Goal: Complete application form: Complete application form

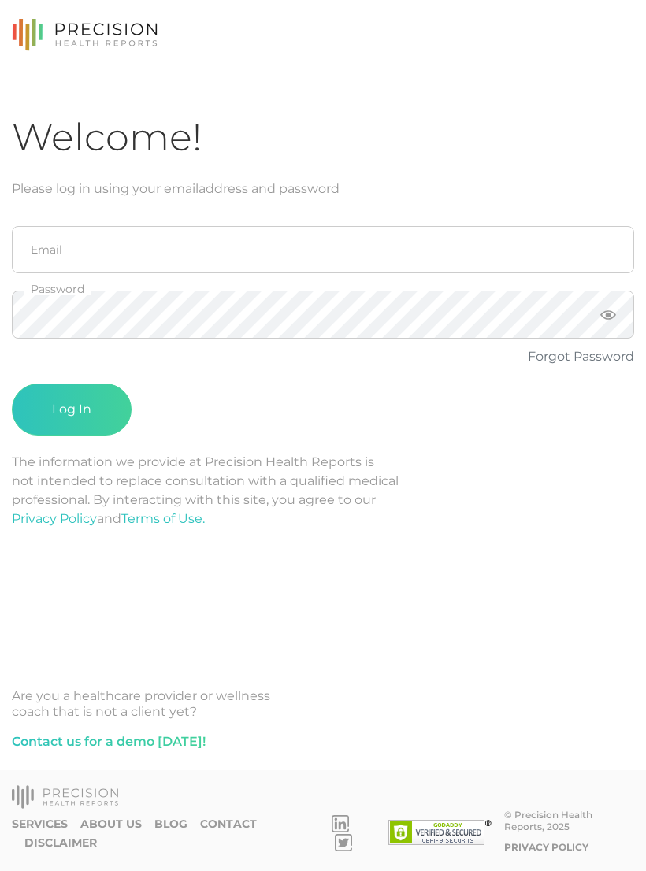
scroll to position [24, 0]
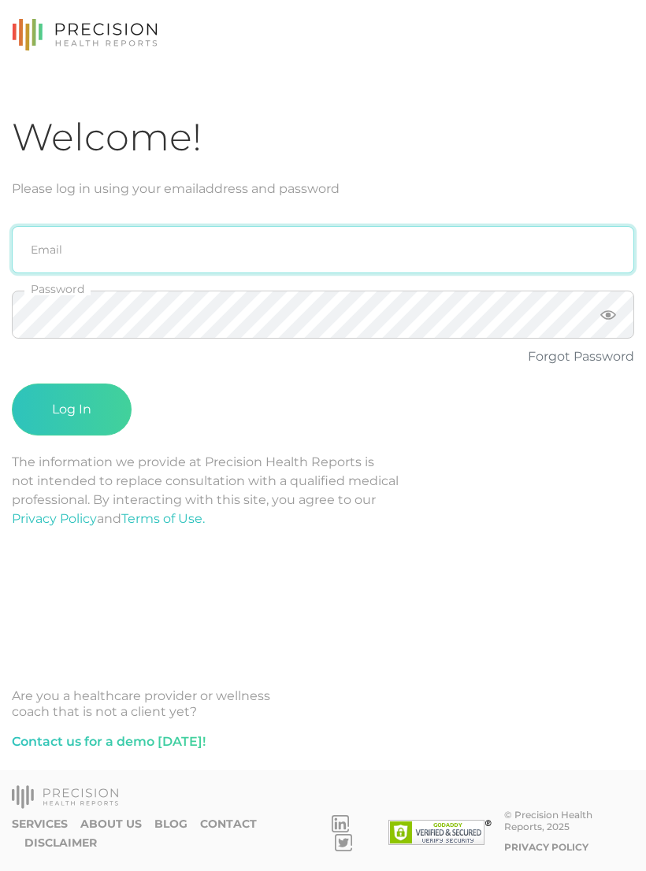
type input "[PERSON_NAME][EMAIL_ADDRESS][PERSON_NAME][DOMAIN_NAME]"
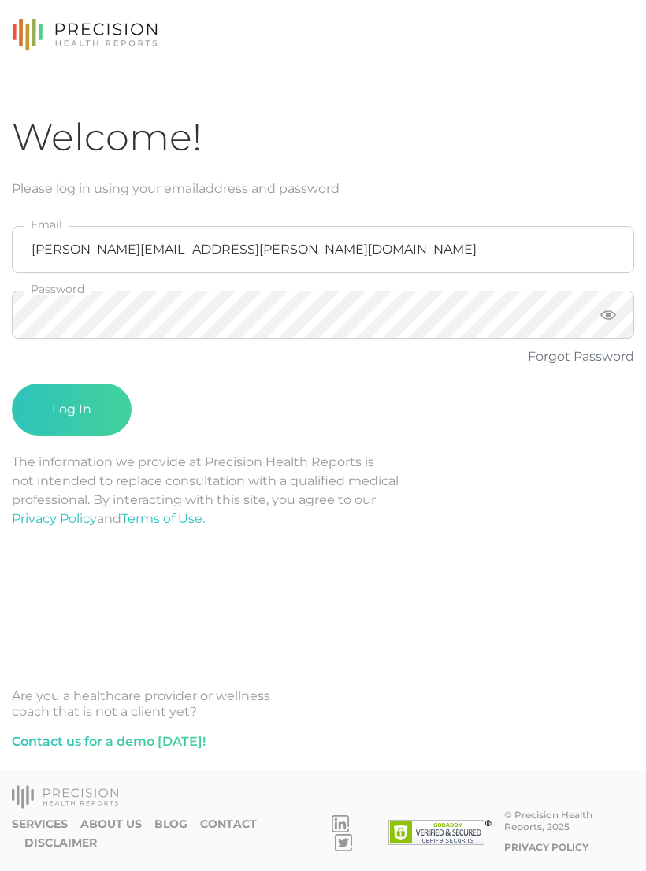
click at [72, 385] on button "Log In" at bounding box center [72, 410] width 120 height 52
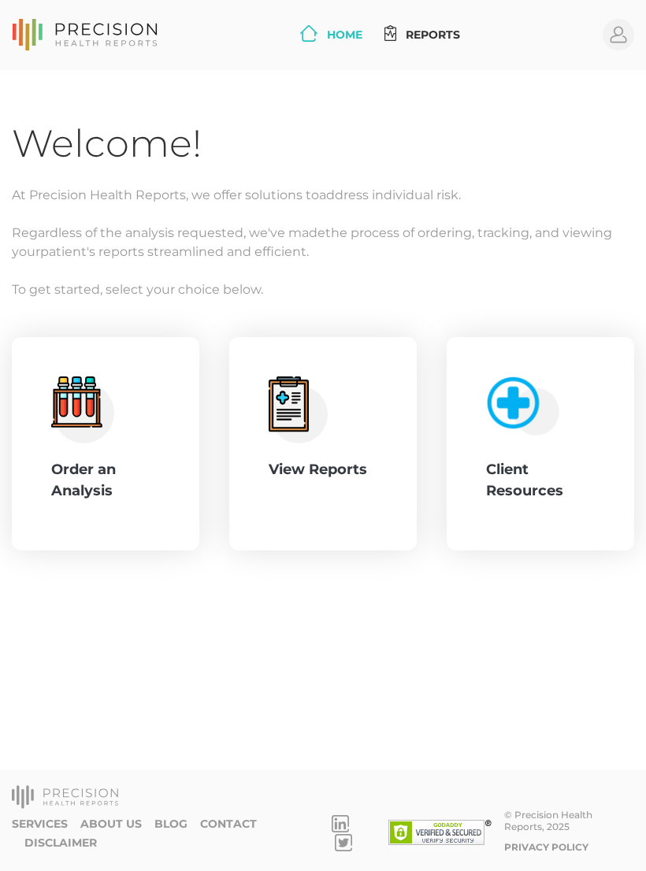
click at [133, 388] on div ".cls-4{fill:#f3f3f3}.cls-5{fill:#e4e4e4}.cls-6{fill:#bbf7ff}.cls-7{fill:#8bf0ff…" at bounding box center [105, 445] width 109 height 136
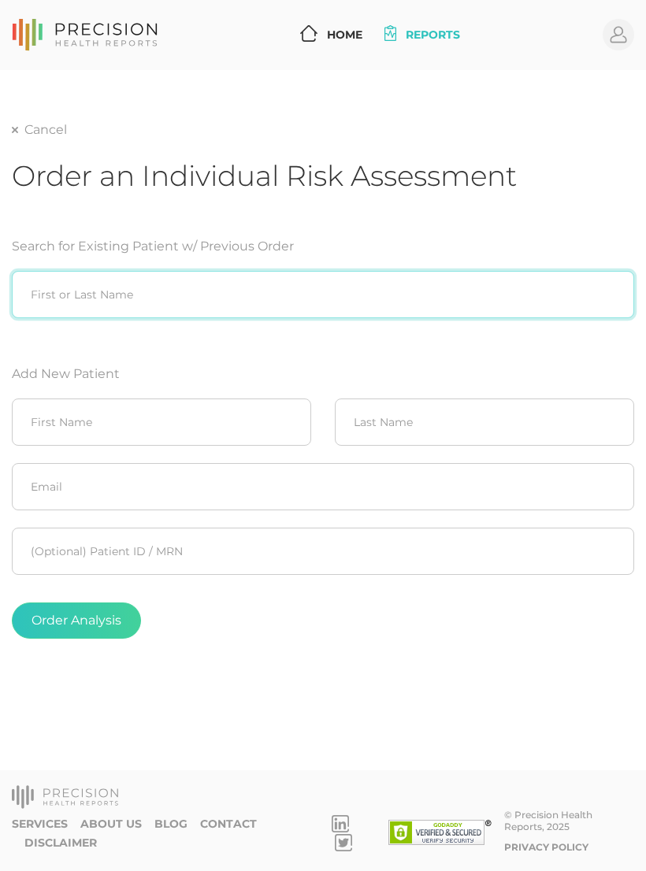
click at [162, 271] on input "search" at bounding box center [323, 294] width 622 height 47
type input "[PERSON_NAME]"
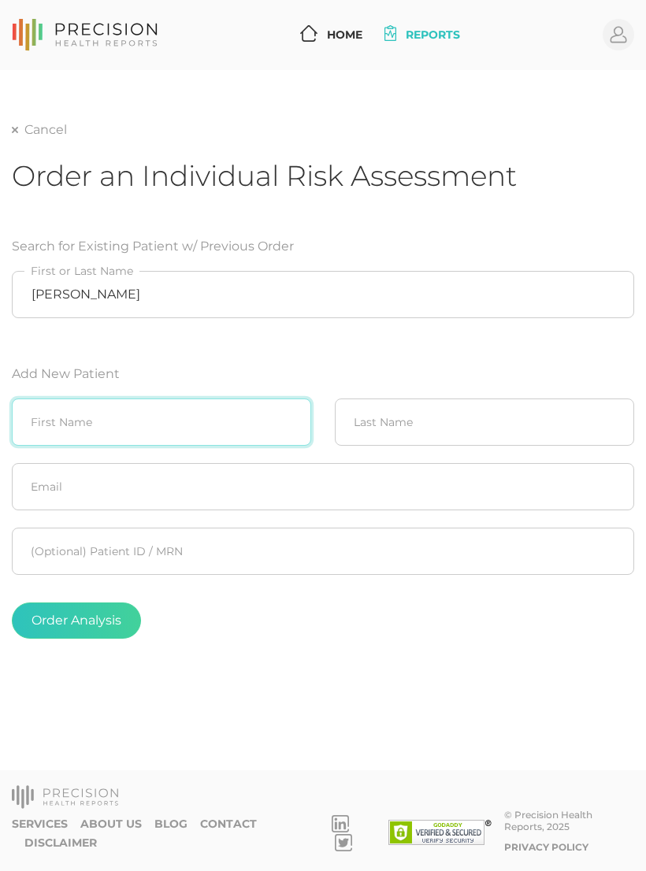
click at [187, 399] on input "text" at bounding box center [161, 422] width 299 height 47
type input "Hunter"
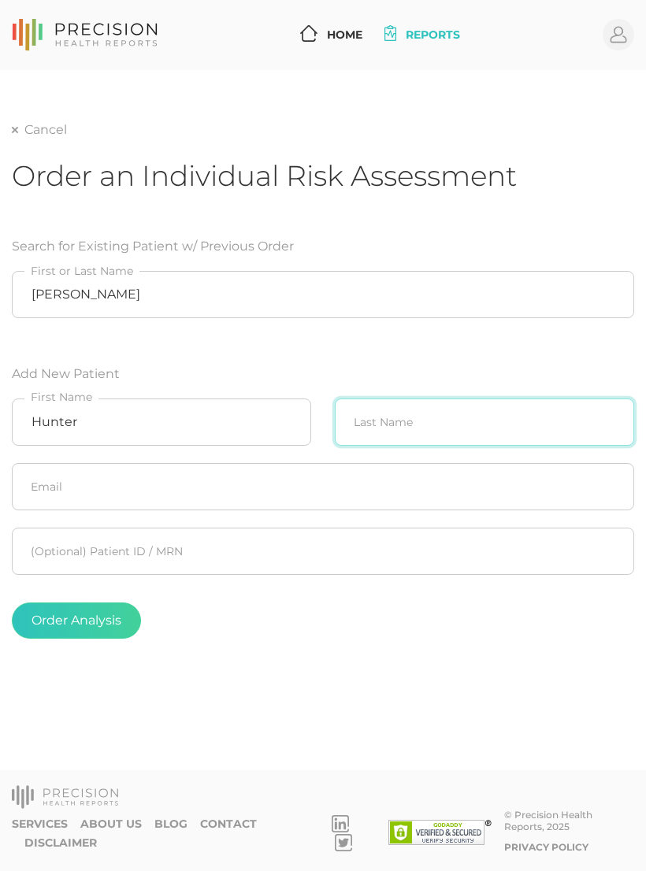
click at [411, 399] on input "text" at bounding box center [484, 422] width 299 height 47
type input "[PERSON_NAME]"
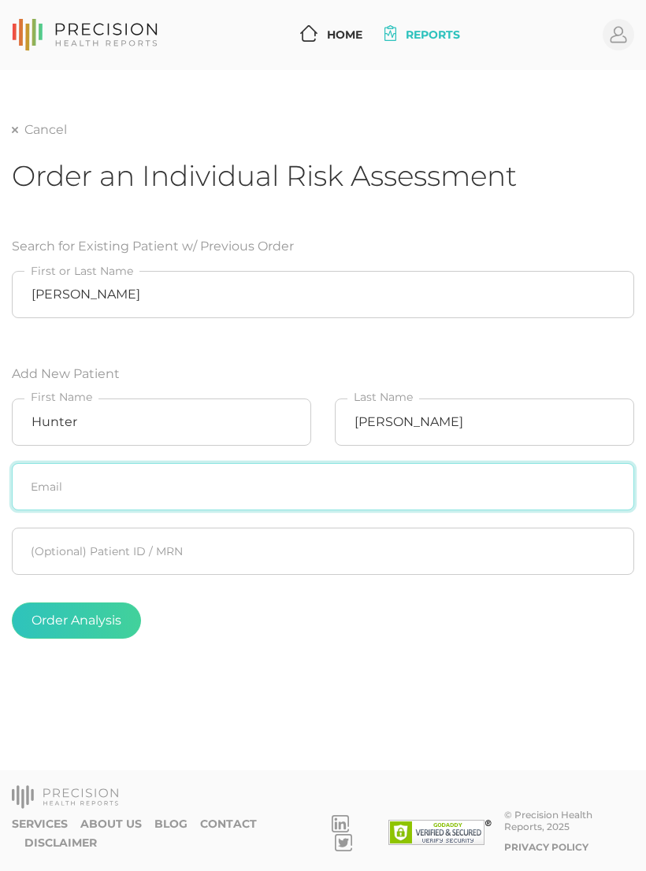
click at [314, 465] on input "text" at bounding box center [323, 486] width 622 height 47
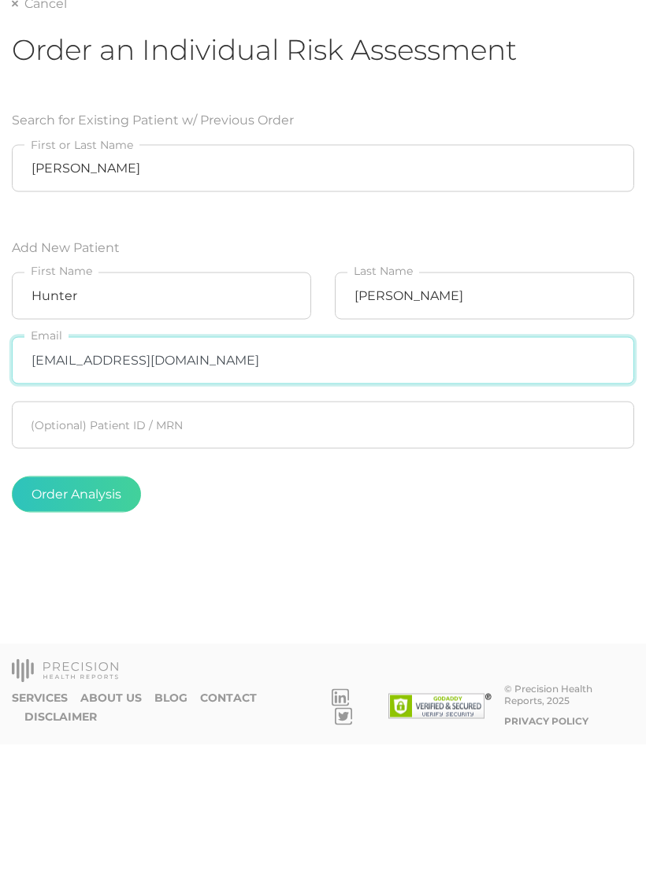
type input "[EMAIL_ADDRESS][DOMAIN_NAME]"
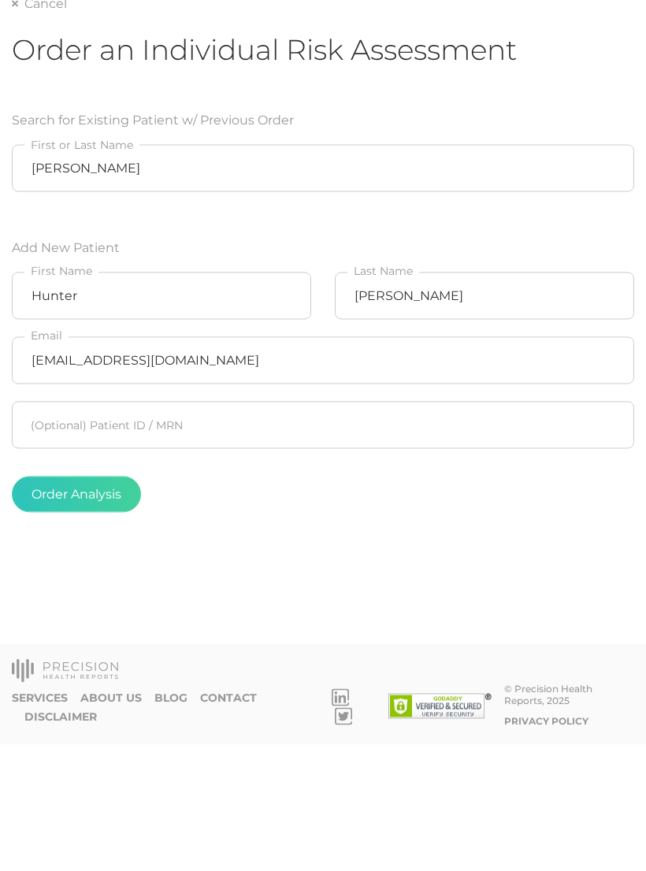
click at [107, 603] on button "Order Analysis" at bounding box center [76, 621] width 129 height 36
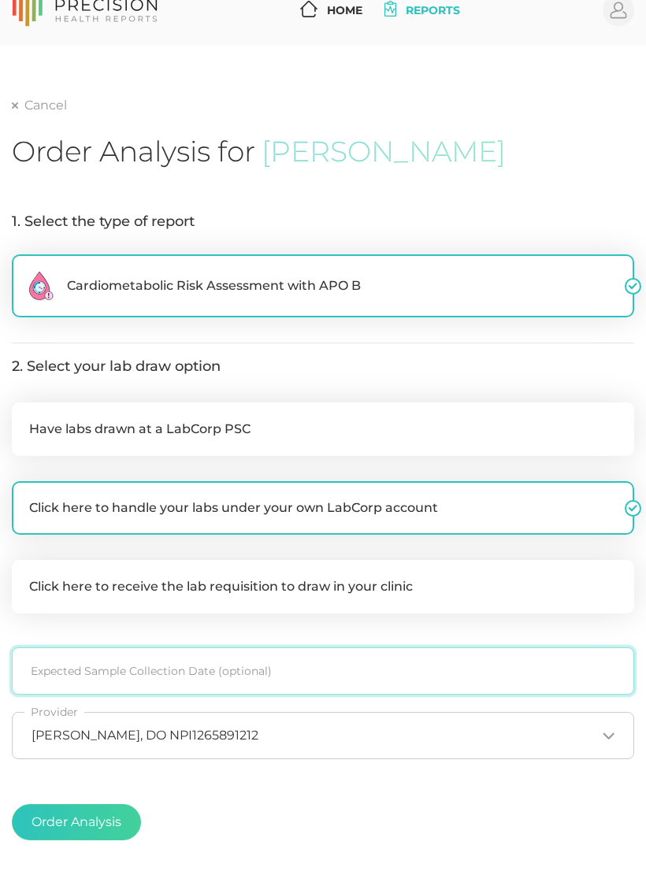
click at [313, 663] on input at bounding box center [323, 671] width 622 height 47
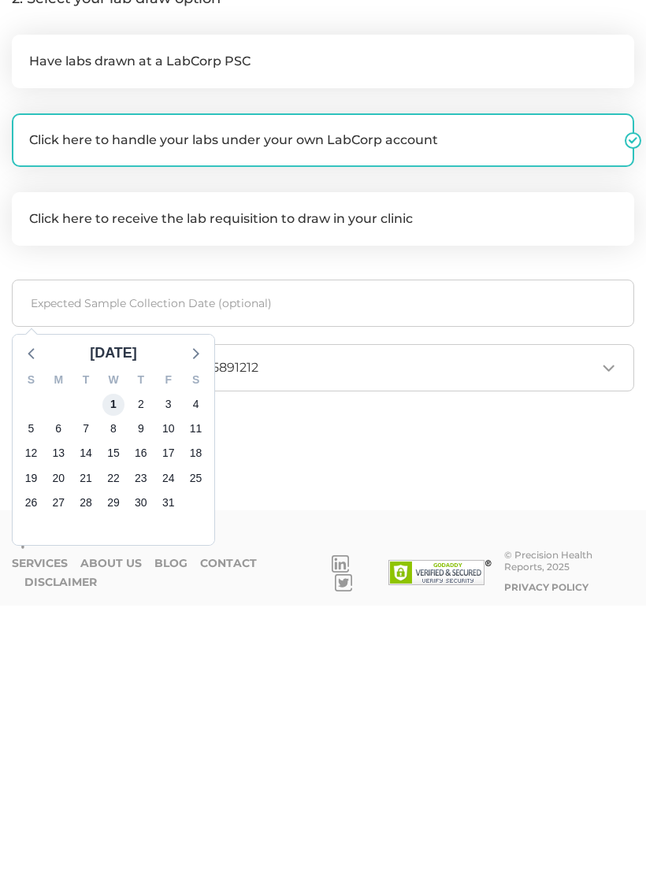
click at [116, 660] on span "1" at bounding box center [113, 671] width 22 height 22
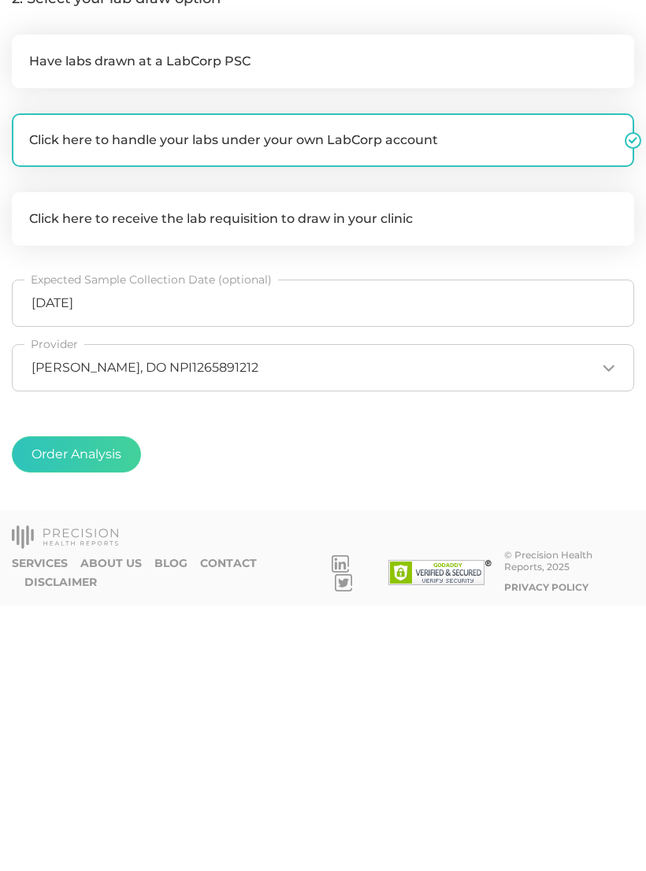
scroll to position [133, 0]
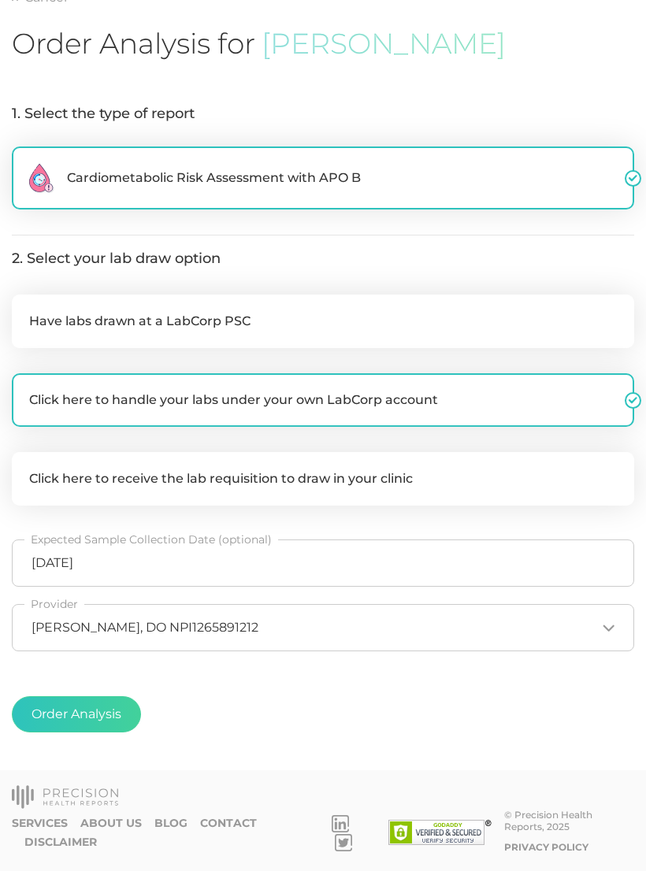
click at [92, 708] on button "Order Analysis" at bounding box center [76, 715] width 129 height 36
radio input "false"
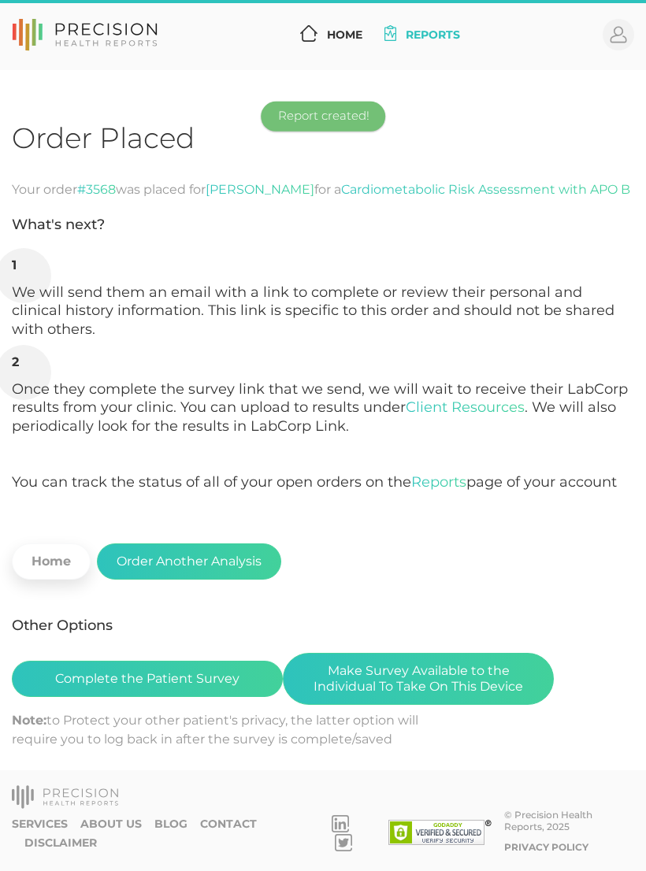
scroll to position [24, 0]
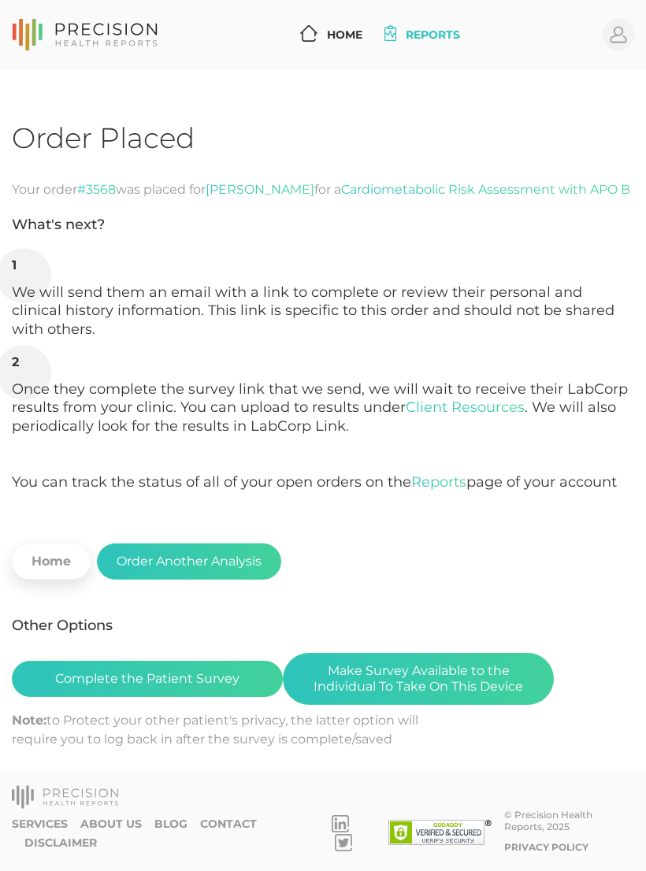
click at [443, 653] on button "Make Survey Available to the Individual To Take On This Device" at bounding box center [418, 679] width 271 height 52
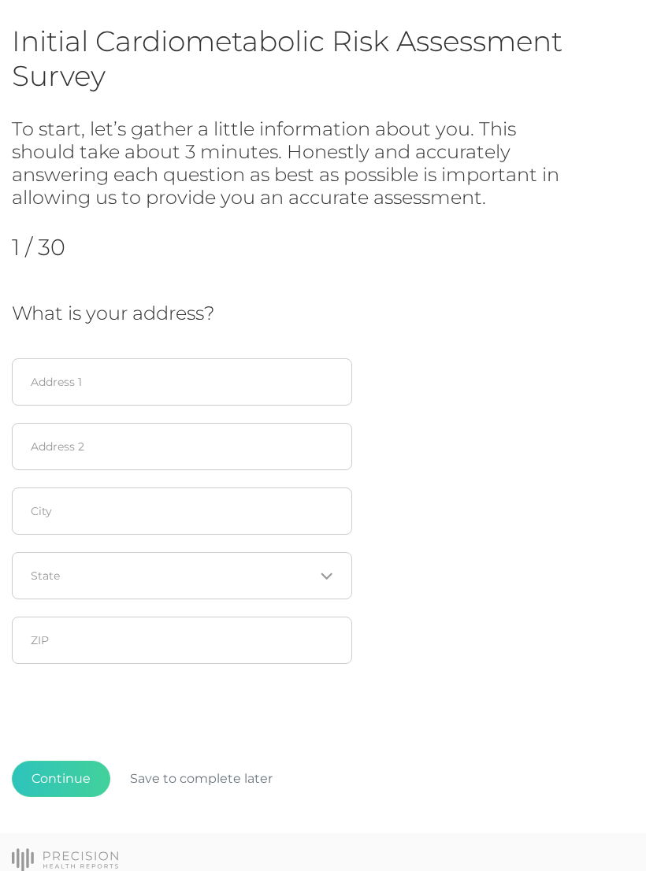
scroll to position [96, 0]
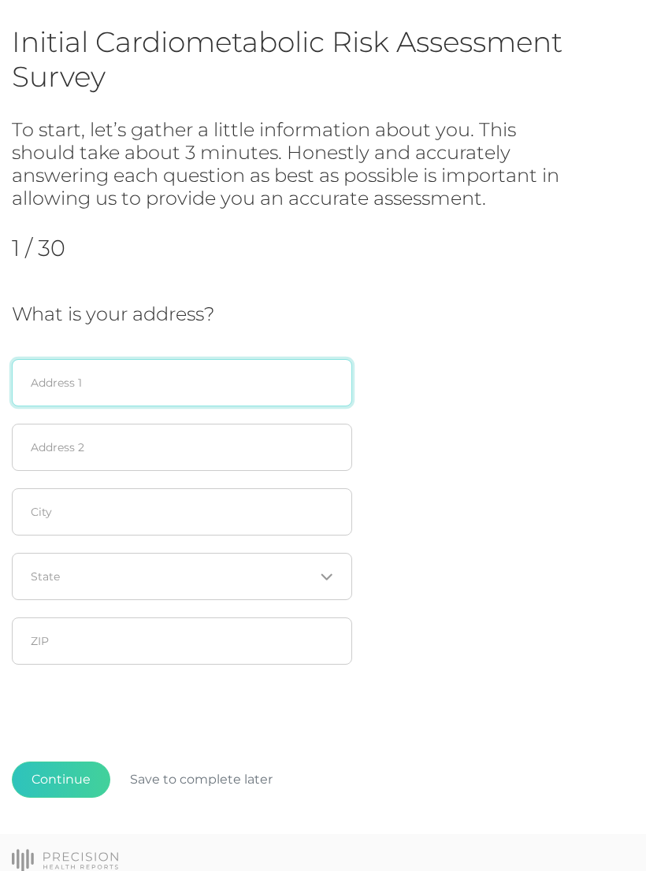
click at [71, 383] on input "text" at bounding box center [182, 382] width 340 height 47
click at [124, 385] on input "1823 S Gardemia Pl" at bounding box center [182, 383] width 340 height 47
click at [123, 377] on input "1823 S Gardemia Pl" at bounding box center [182, 383] width 340 height 47
type input "1823 S Gardenia Pl"
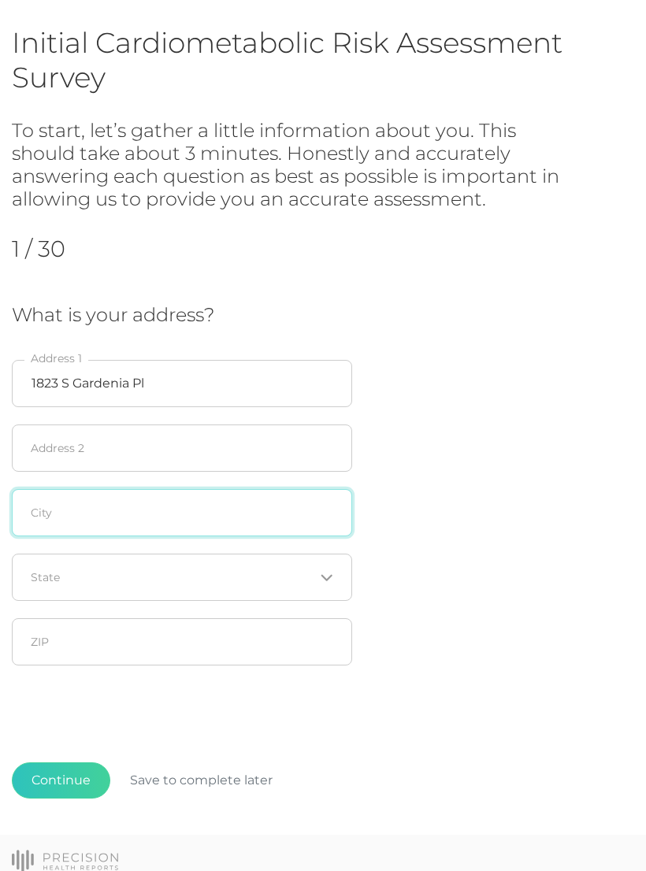
click at [70, 518] on input "text" at bounding box center [182, 512] width 340 height 47
type input "Broken Arrow"
click at [179, 580] on input "Search for option" at bounding box center [173, 578] width 283 height 16
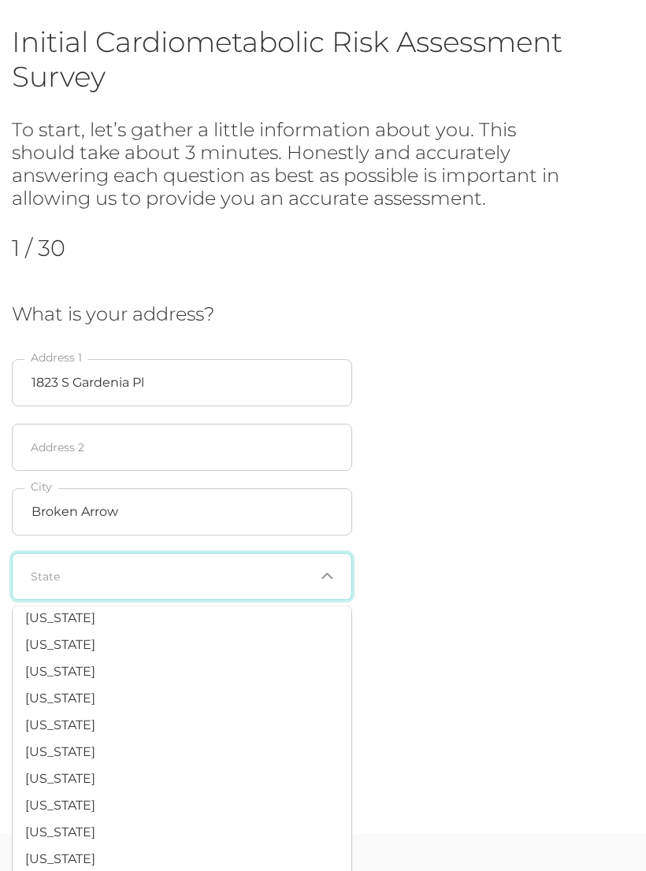
scroll to position [920, 0]
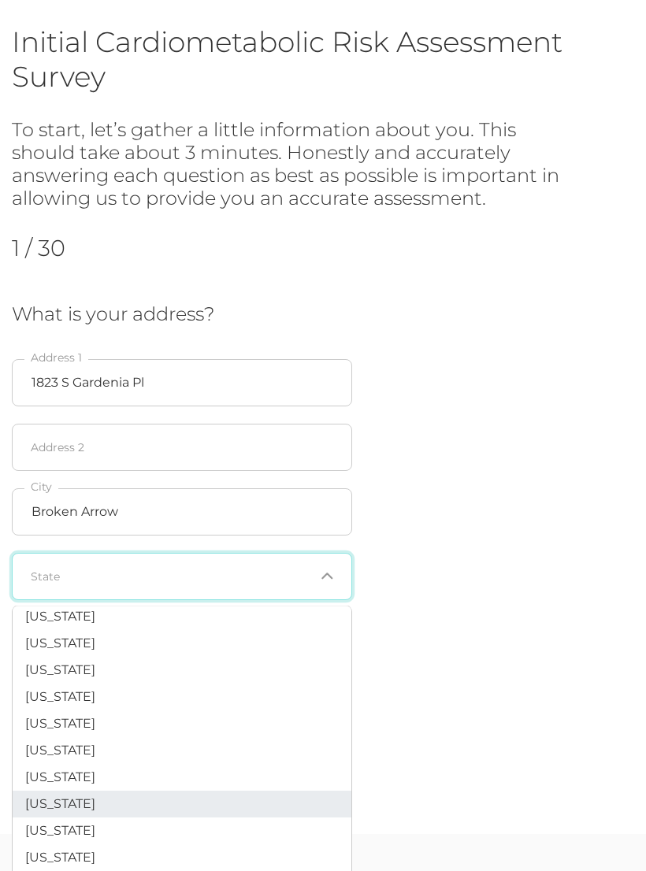
click at [100, 792] on li "Oklahoma" at bounding box center [182, 805] width 339 height 27
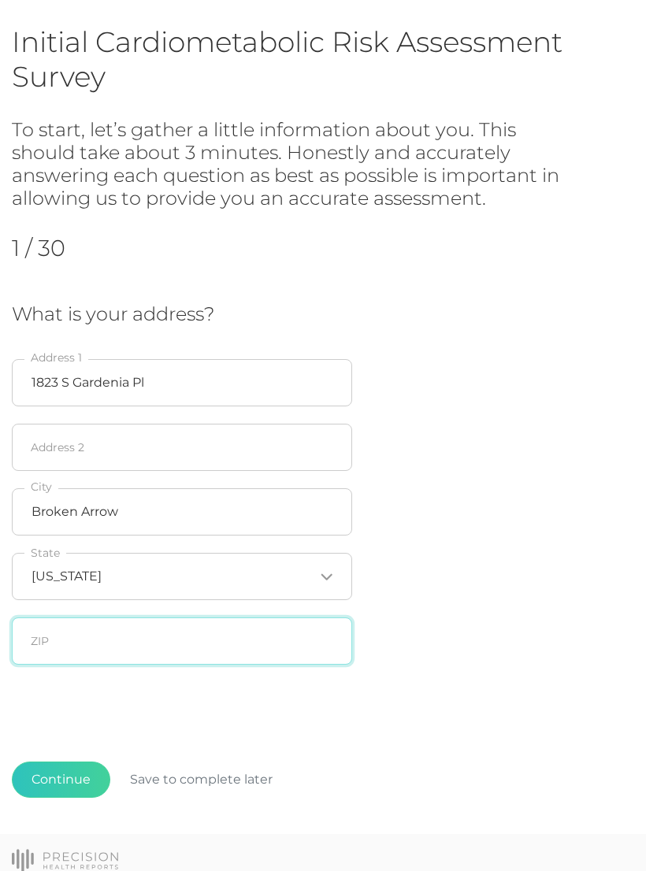
click at [229, 638] on input "text" at bounding box center [182, 641] width 340 height 47
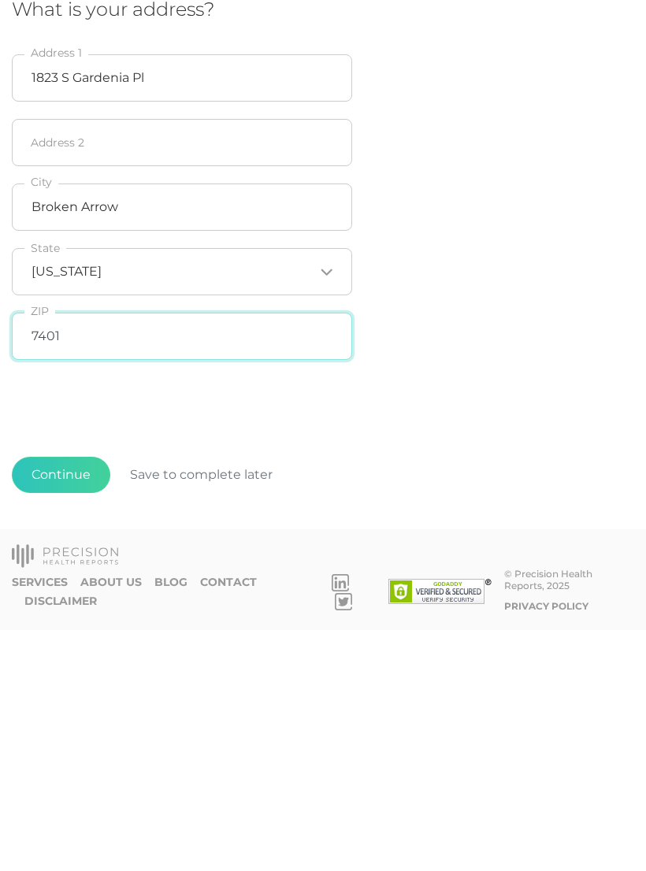
type input "74012"
click at [80, 698] on button "Continue" at bounding box center [61, 716] width 98 height 36
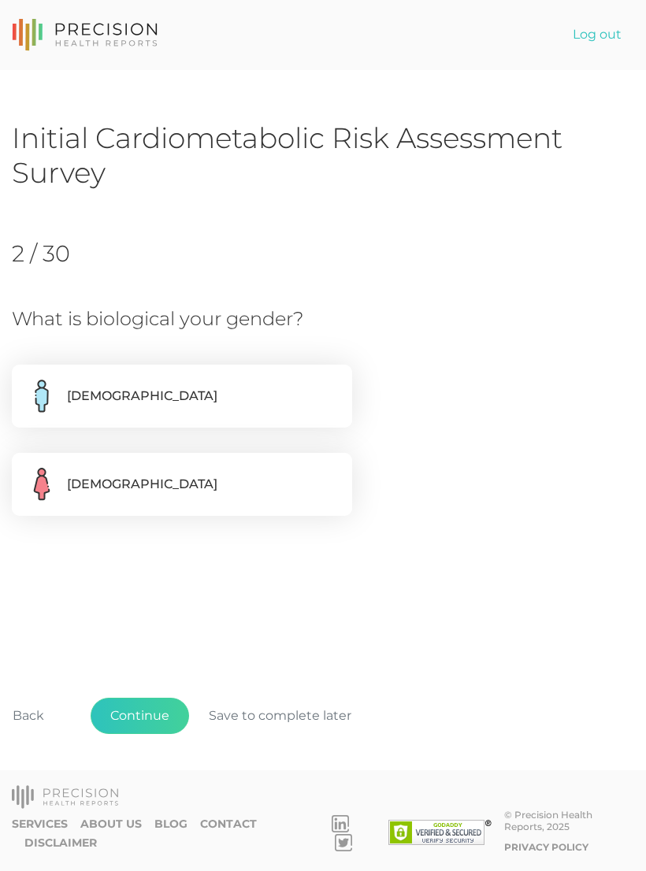
click at [88, 379] on label "Male" at bounding box center [182, 396] width 340 height 63
click at [24, 379] on input "Male" at bounding box center [18, 373] width 13 height 16
radio input "true"
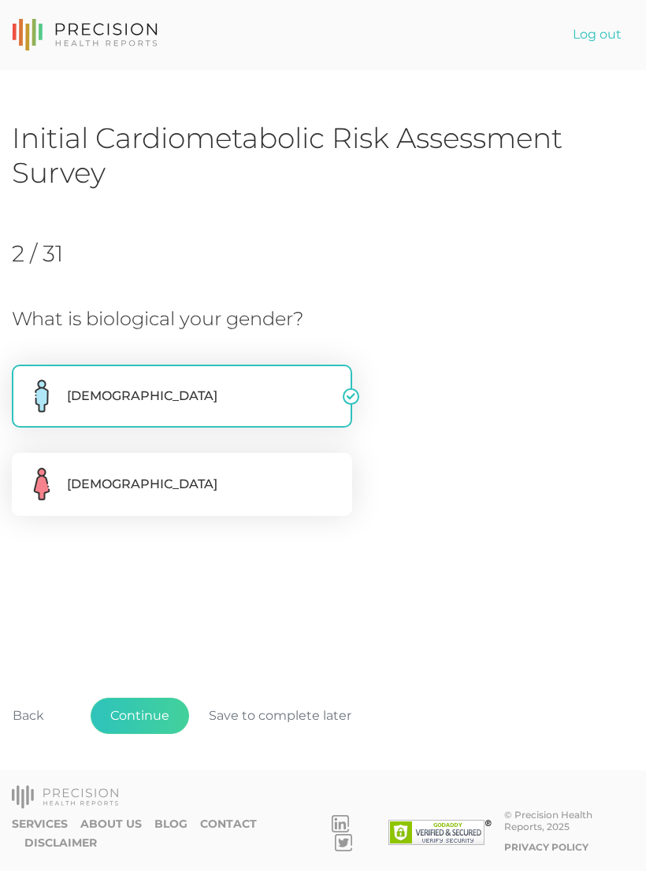
click at [143, 734] on button "Continue" at bounding box center [140, 716] width 98 height 36
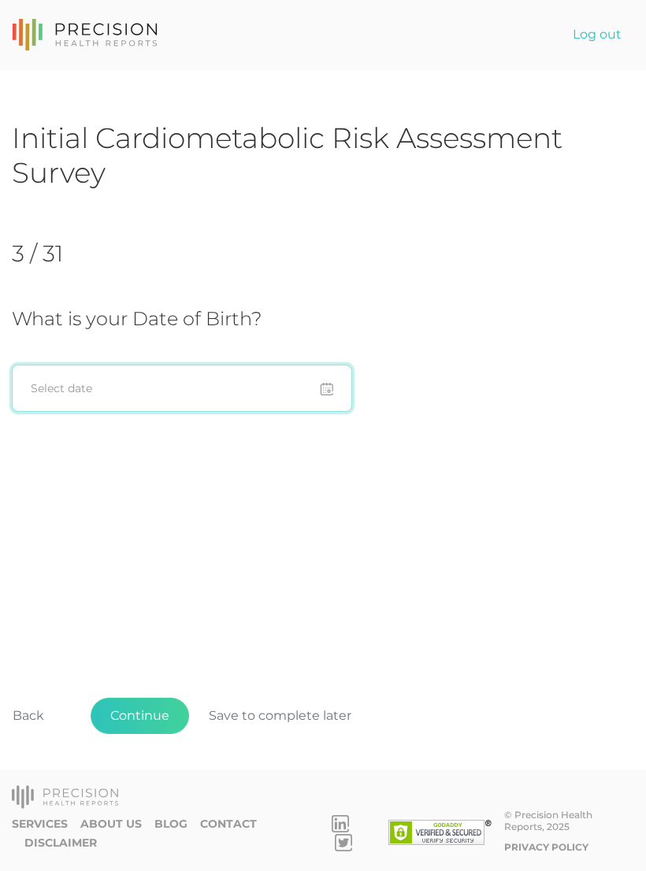
click at [54, 388] on input at bounding box center [182, 388] width 340 height 47
type input "01/02/1993"
click at [537, 538] on div "Initial Cardiometabolic Risk Assessment Survey 3 / 31 What is your Date of Birt…" at bounding box center [323, 452] width 622 height 663
click at [150, 734] on button "Continue" at bounding box center [140, 716] width 98 height 36
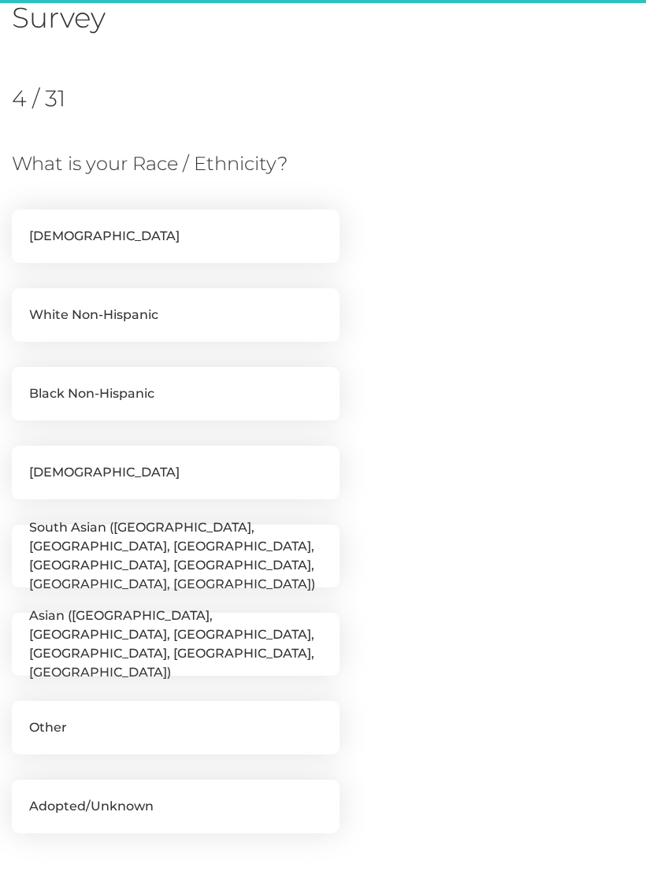
scroll to position [215, 0]
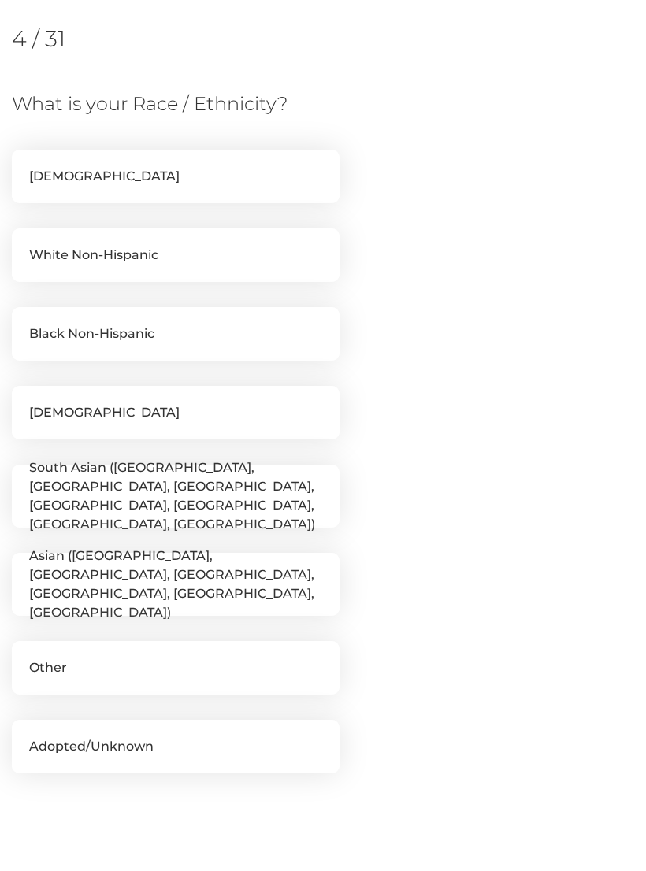
click at [60, 267] on label "White Non-Hispanic" at bounding box center [176, 256] width 328 height 54
click at [24, 244] on input "White Non-Hispanic" at bounding box center [18, 237] width 13 height 16
checkbox input "true"
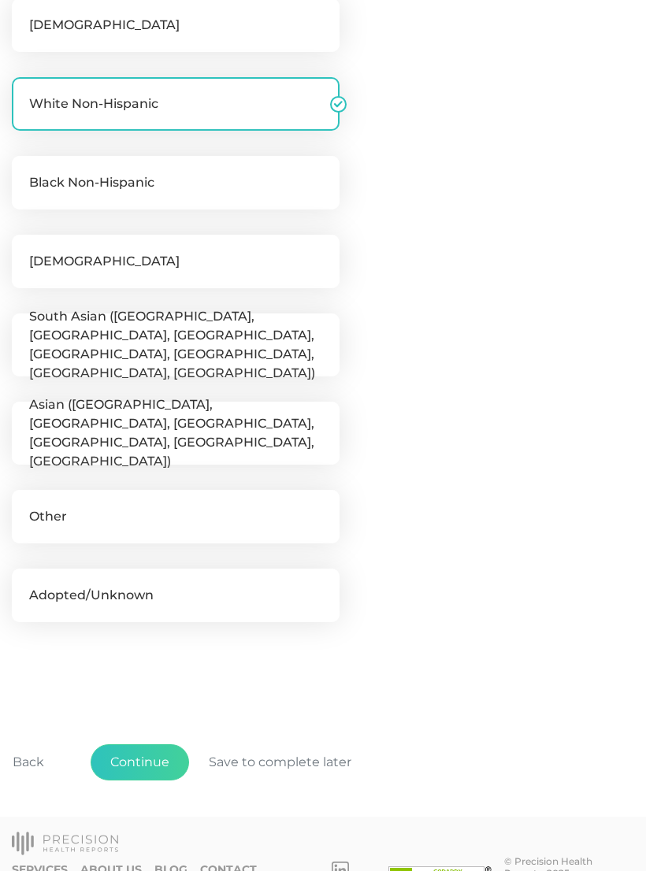
scroll to position [370, 0]
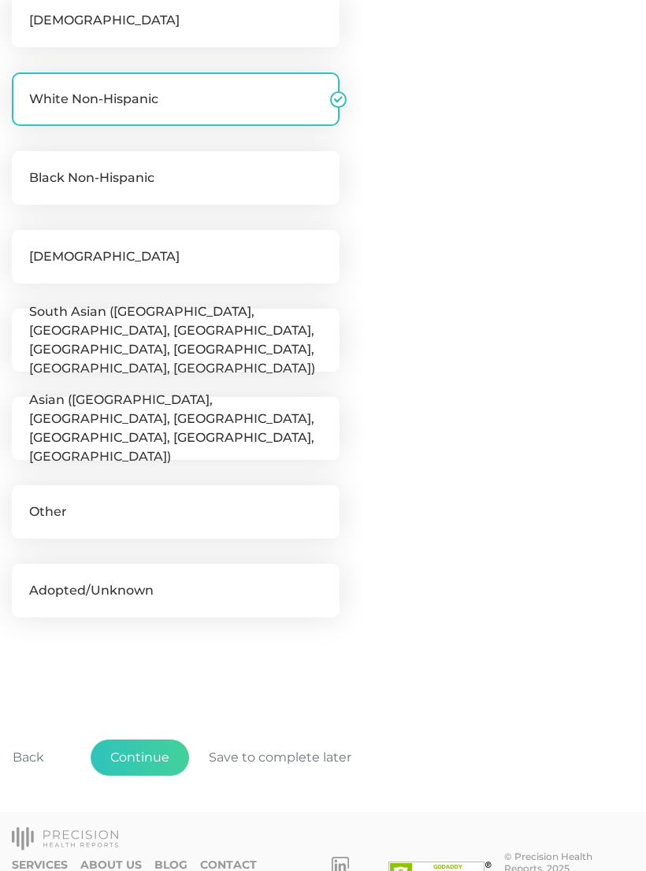
click at [143, 756] on button "Continue" at bounding box center [140, 759] width 98 height 36
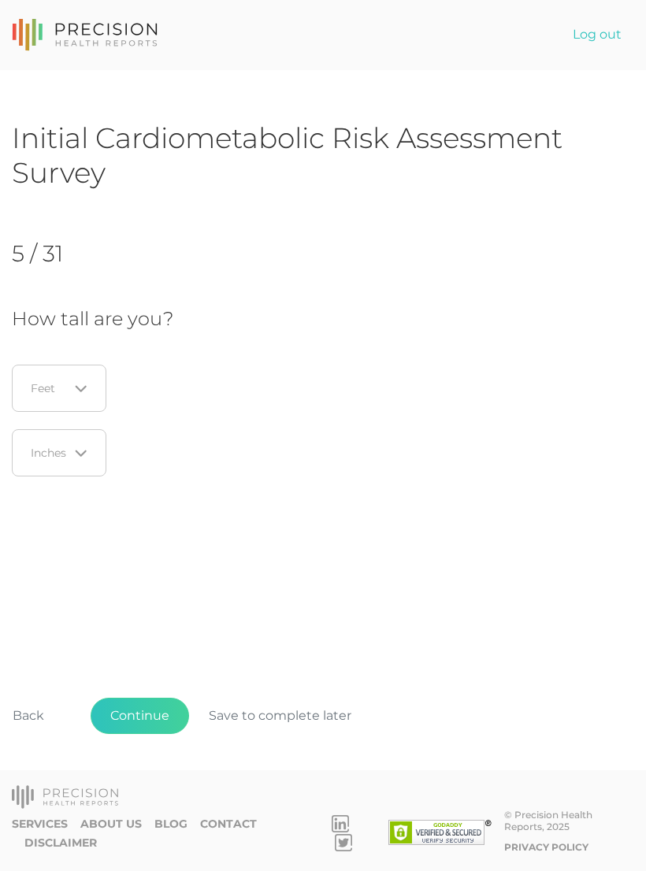
click at [79, 390] on icon "Search for option" at bounding box center [80, 389] width 9 height 5
type input "6"
click at [52, 475] on div "Loading..." at bounding box center [59, 452] width 95 height 47
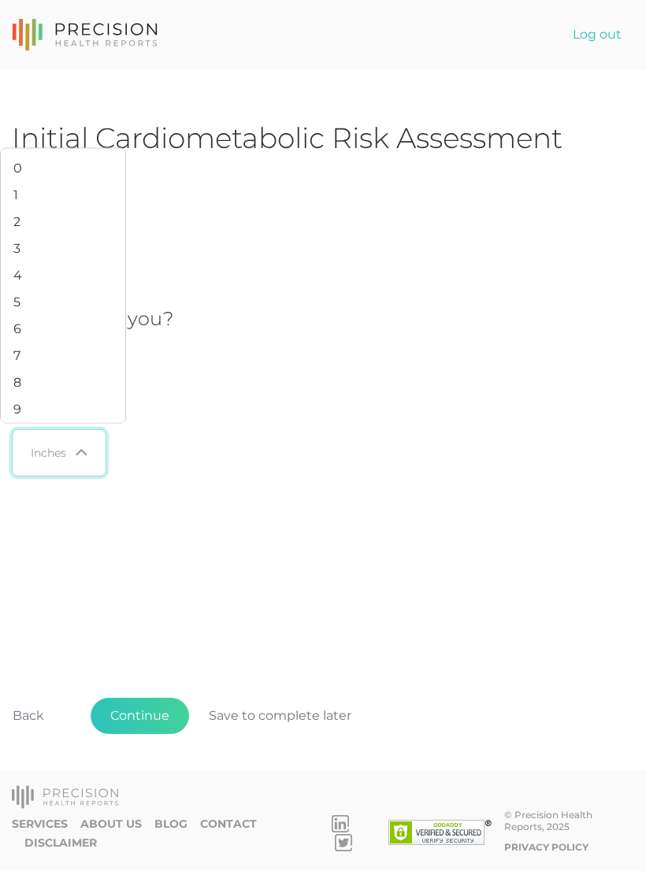
click at [20, 209] on li "1" at bounding box center [63, 195] width 124 height 27
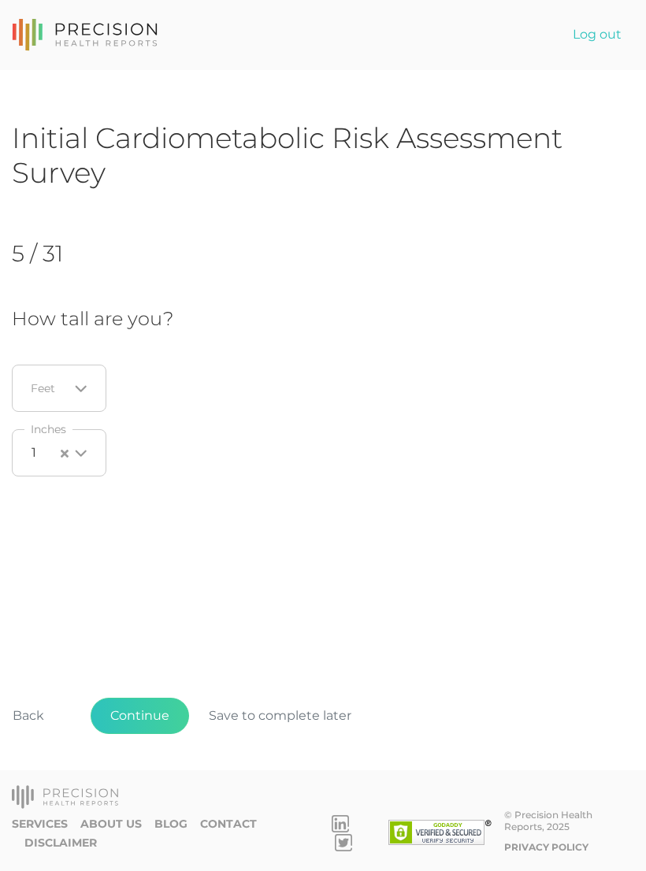
click at [537, 548] on div "Initial Cardiometabolic Risk Assessment Survey 5 / 31 How tall are you? Loading…" at bounding box center [323, 452] width 622 height 663
click at [38, 381] on input "Search for option" at bounding box center [50, 389] width 37 height 16
type input "6"
click at [490, 518] on div "Initial Cardiometabolic Risk Assessment Survey 5 / 31 How tall are you? 6 Loadi…" at bounding box center [323, 452] width 622 height 663
click at [43, 386] on input "Search for option" at bounding box center [50, 389] width 37 height 16
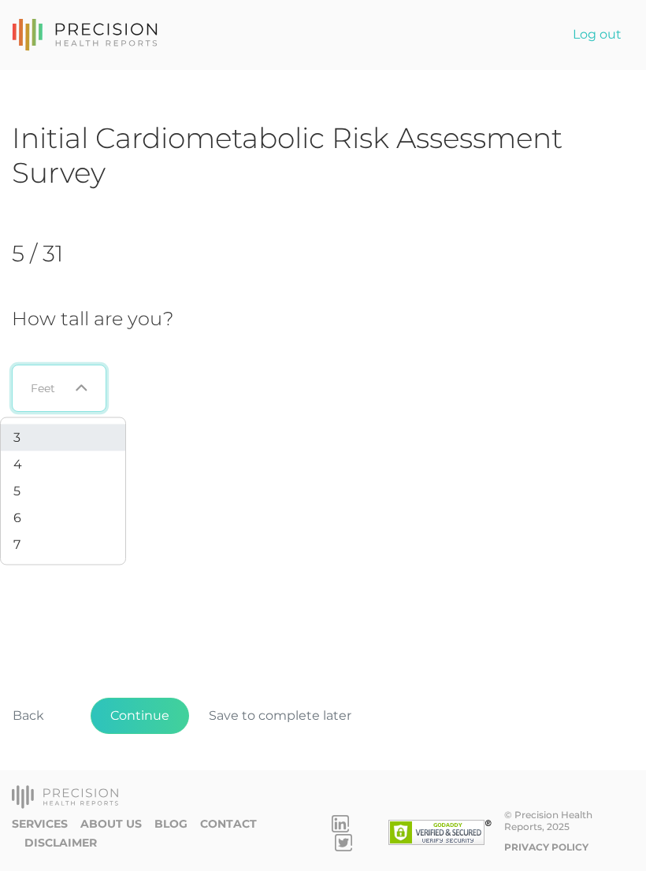
click at [24, 511] on li "6" at bounding box center [63, 518] width 124 height 27
click at [507, 552] on div "Initial Cardiometabolic Risk Assessment Survey 5 / 31 How tall are you? 6 Loadi…" at bounding box center [323, 452] width 622 height 663
click at [137, 734] on button "Continue" at bounding box center [140, 716] width 98 height 36
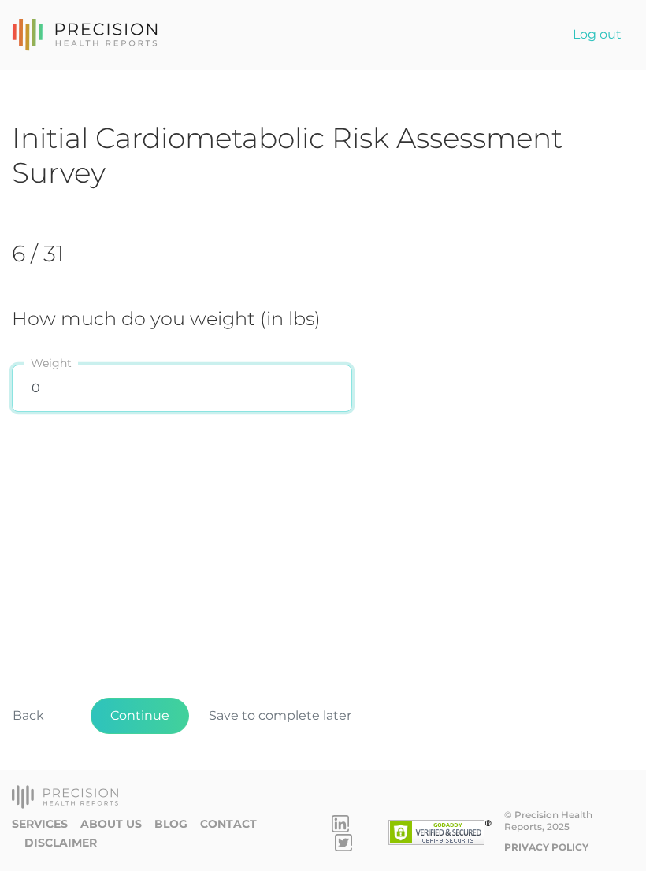
click at [89, 383] on input "0" at bounding box center [182, 388] width 340 height 47
type input "351"
click at [598, 576] on div "Initial Cardiometabolic Risk Assessment Survey 6 / 31 How much do you weight (i…" at bounding box center [323, 452] width 622 height 663
click at [139, 734] on button "Continue" at bounding box center [140, 716] width 98 height 36
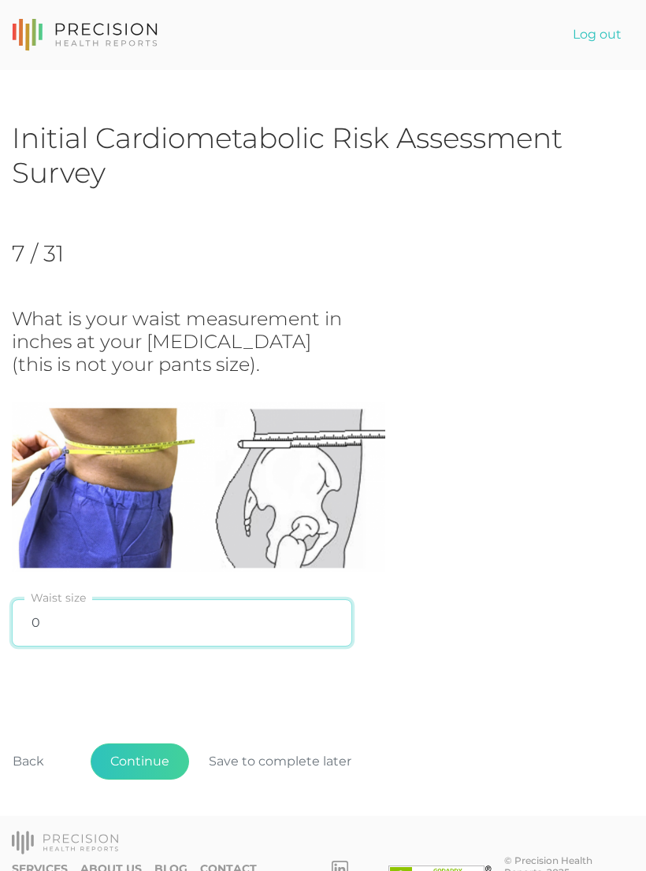
click at [78, 615] on input "0" at bounding box center [182, 623] width 340 height 47
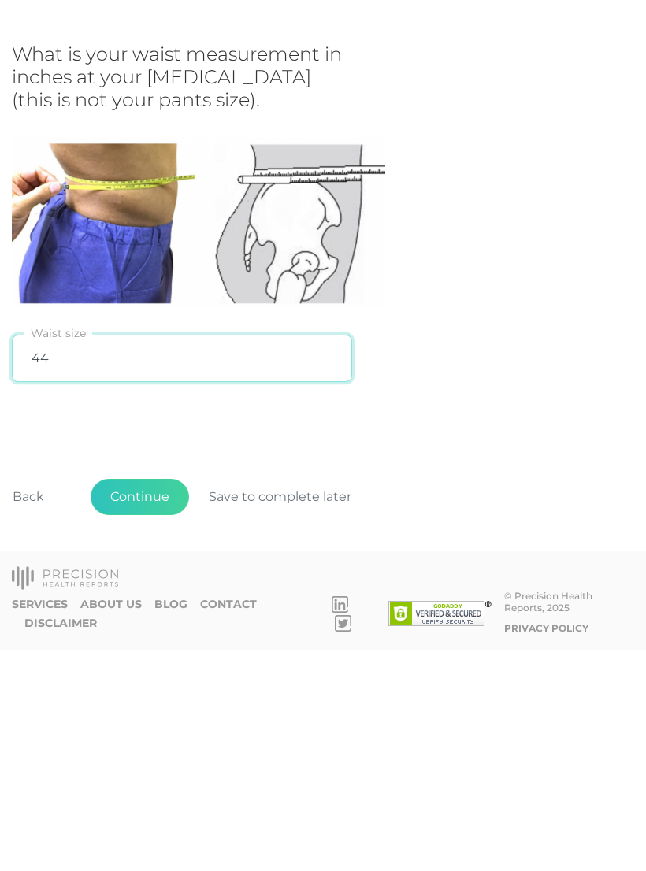
type input "44"
click at [594, 669] on div "Back Continue Save to complete later" at bounding box center [323, 727] width 622 height 117
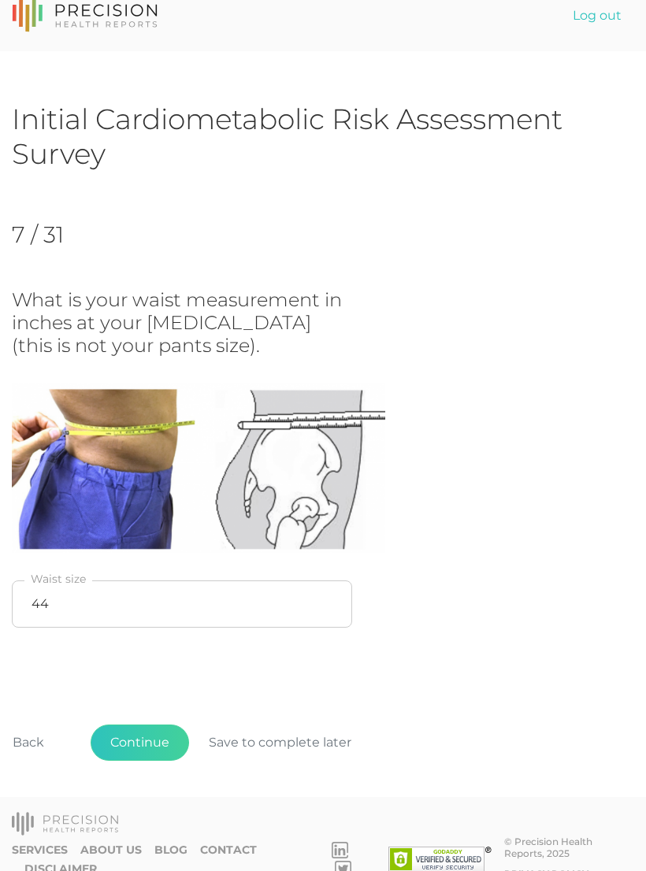
click at [144, 736] on button "Continue" at bounding box center [140, 743] width 98 height 36
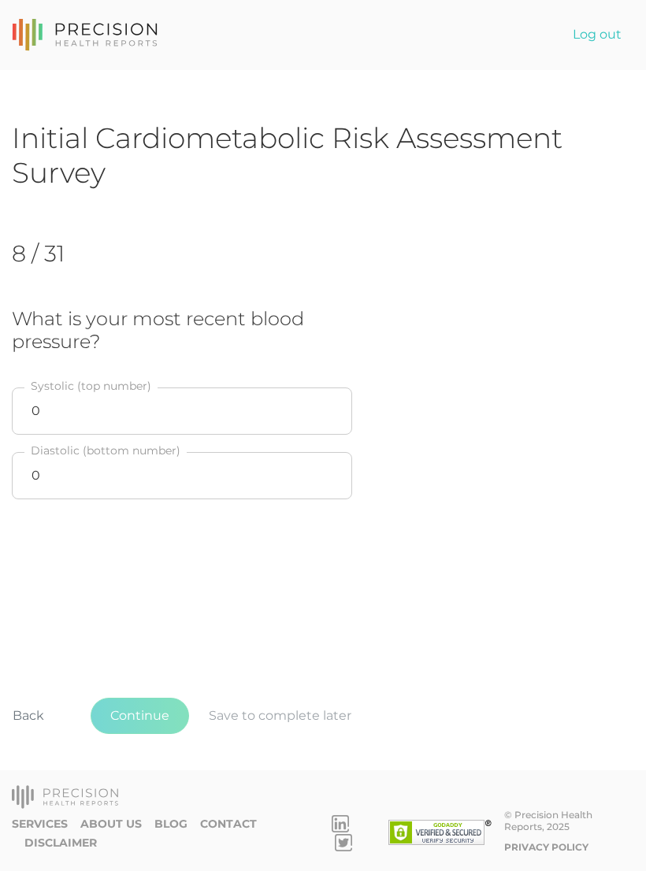
scroll to position [0, 0]
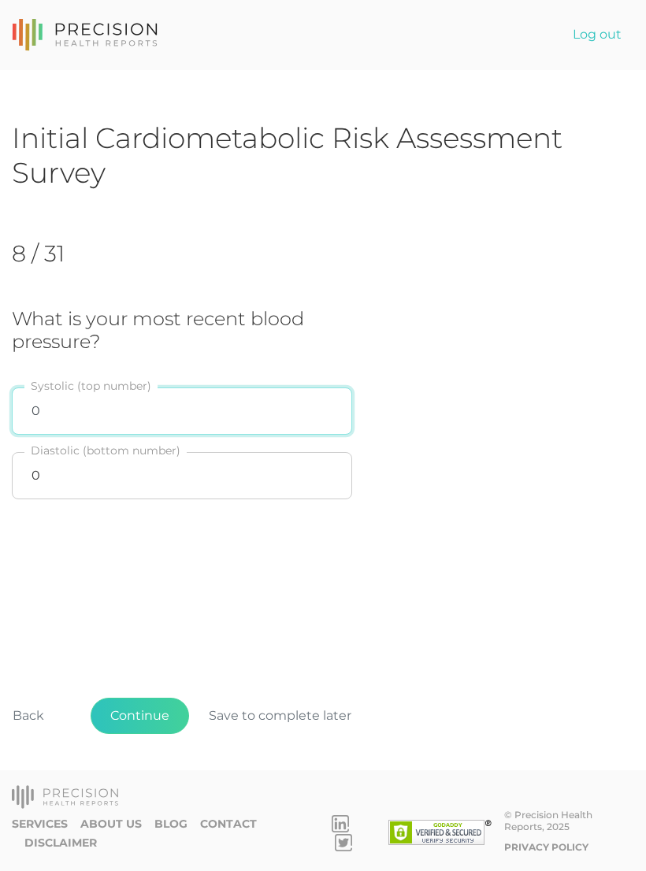
click at [64, 407] on input "0" at bounding box center [182, 411] width 340 height 47
type input "130"
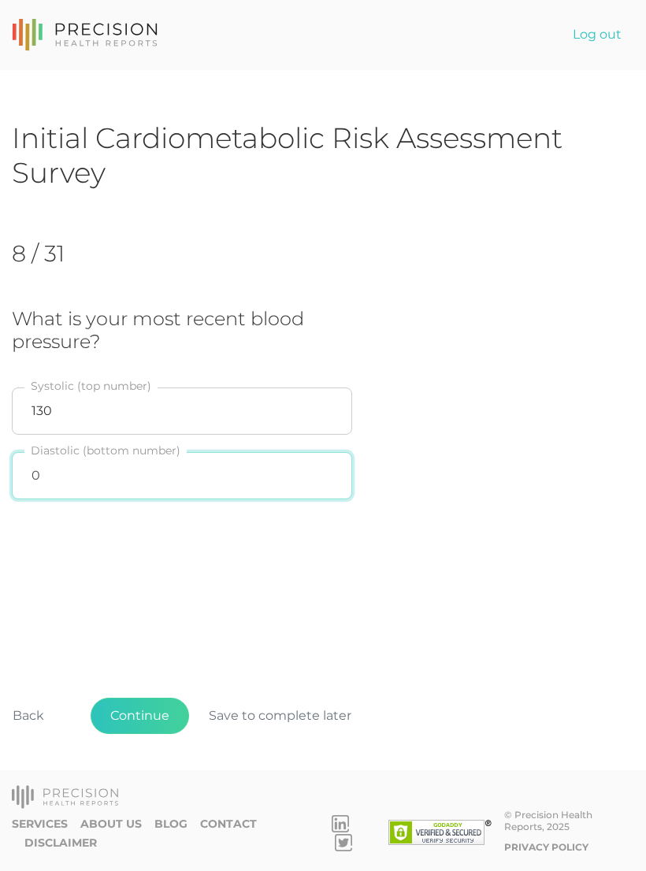
click at [88, 486] on input "0" at bounding box center [182, 475] width 340 height 47
type input "82"
click at [551, 561] on div "Initial Cardiometabolic Risk Assessment Survey 8 / 31 What is your most recent …" at bounding box center [323, 452] width 622 height 663
click at [136, 734] on button "Continue" at bounding box center [140, 716] width 98 height 36
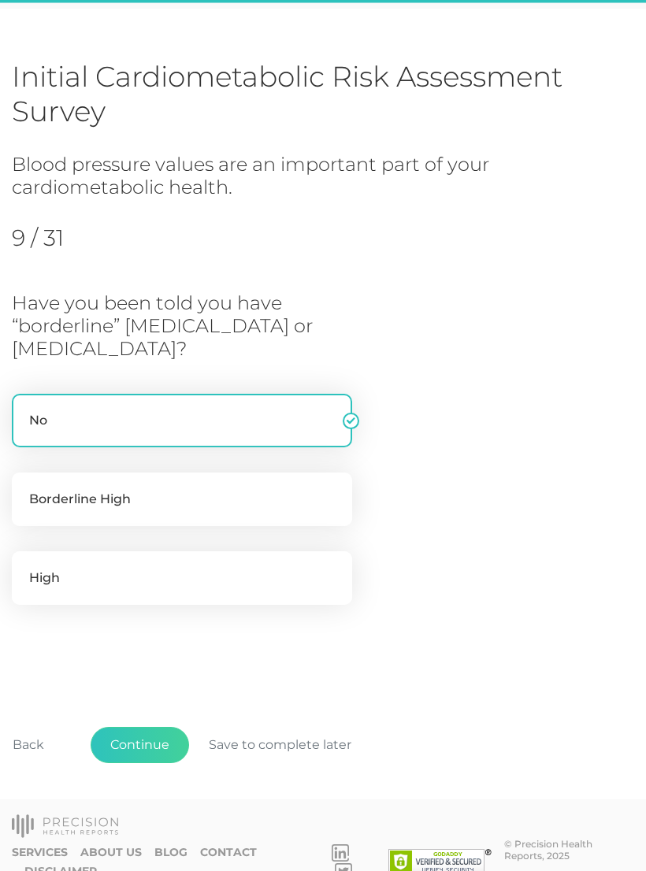
scroll to position [62, 0]
click at [87, 551] on label "High" at bounding box center [182, 578] width 340 height 54
click at [24, 551] on input "High" at bounding box center [18, 559] width 13 height 16
radio input "true"
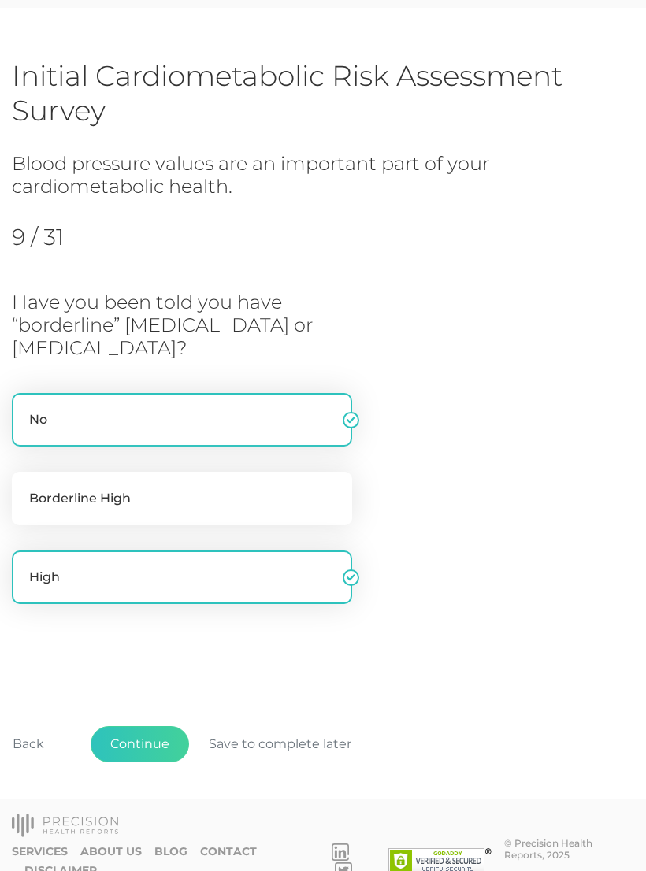
radio input "false"
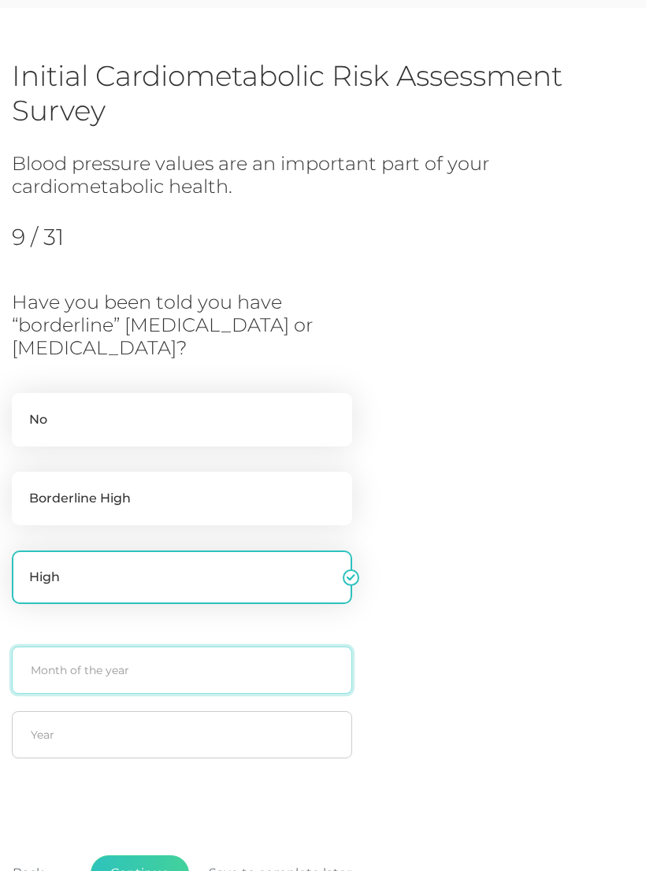
click at [81, 671] on input "text" at bounding box center [182, 670] width 340 height 47
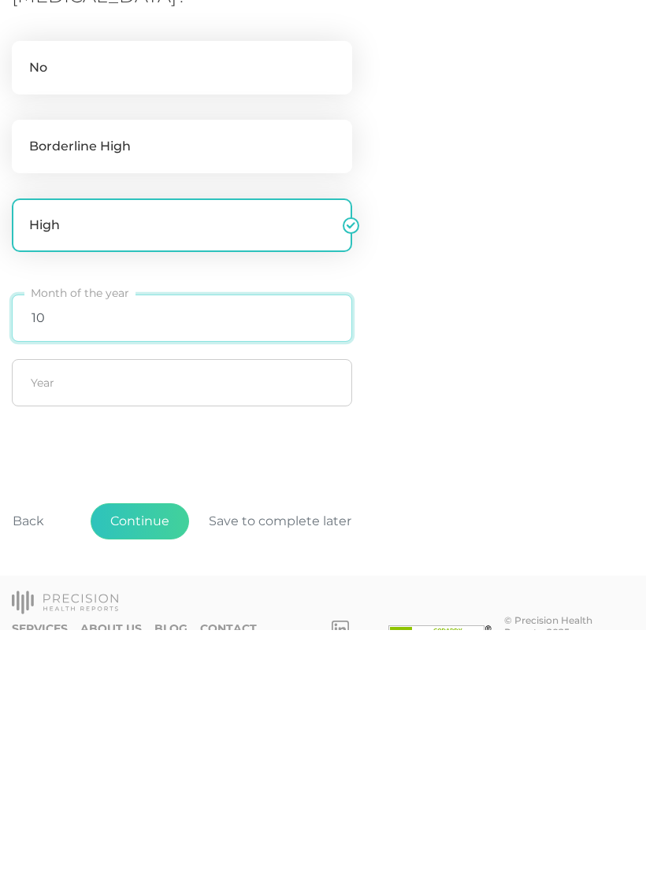
type input "10"
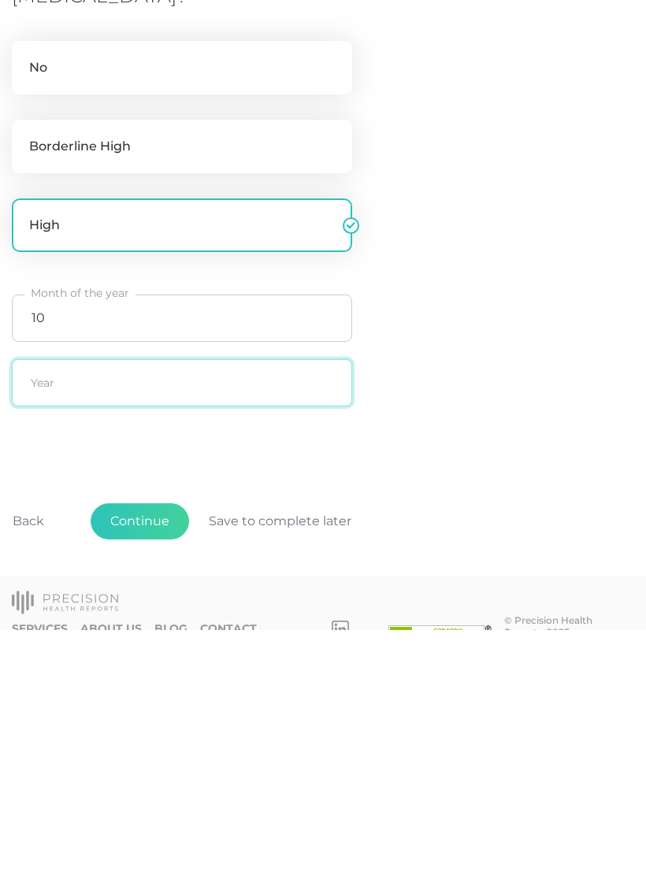
click at [46, 600] on input "text" at bounding box center [182, 623] width 340 height 47
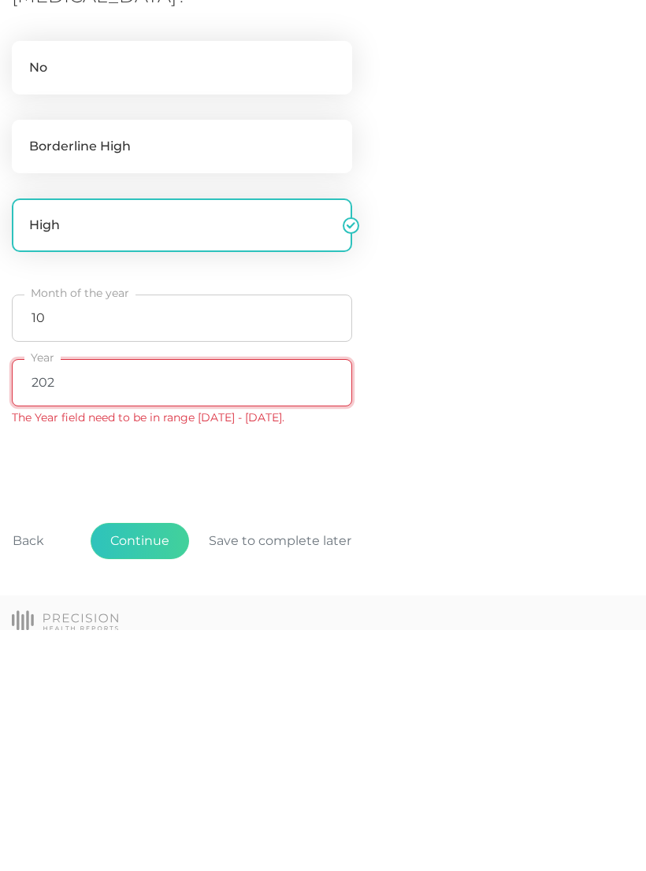
type input "2023"
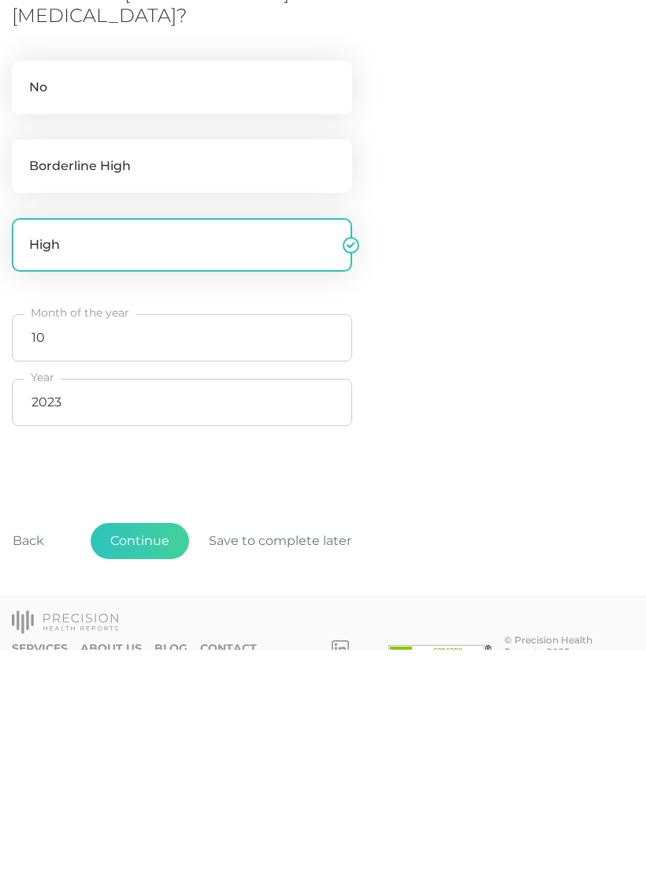
click at [136, 745] on button "Continue" at bounding box center [140, 763] width 98 height 36
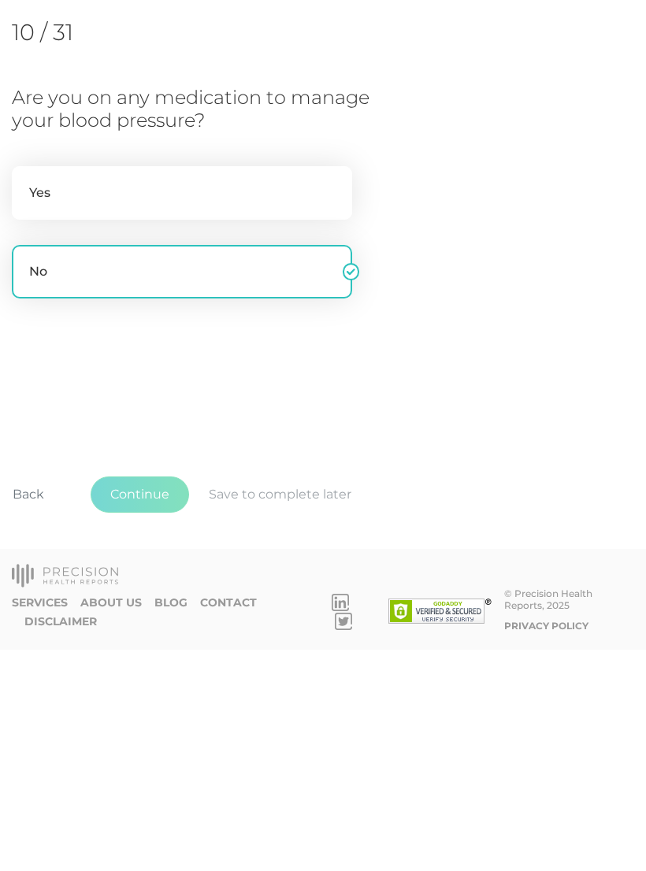
scroll to position [0, 0]
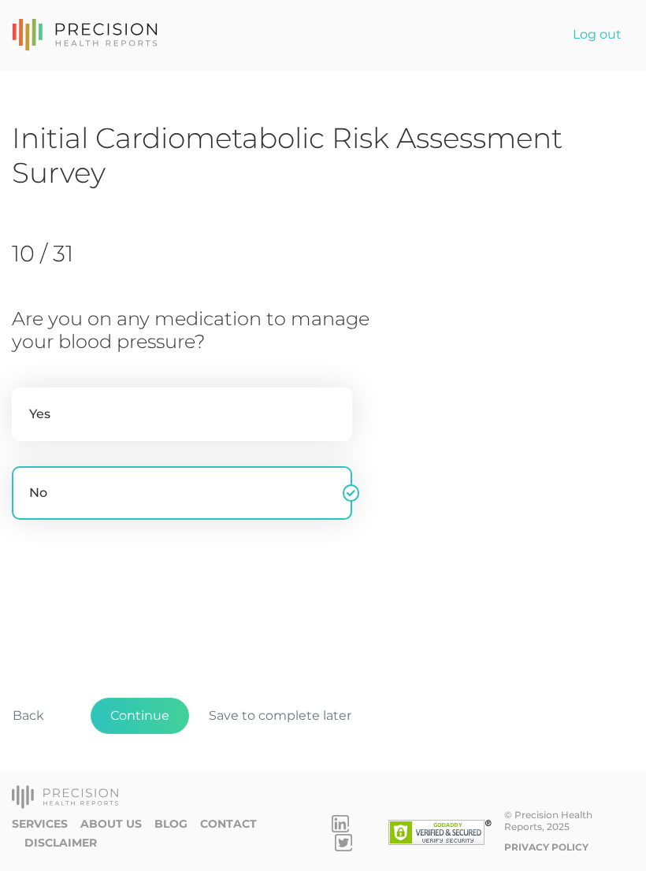
click at [150, 734] on button "Continue" at bounding box center [140, 716] width 98 height 36
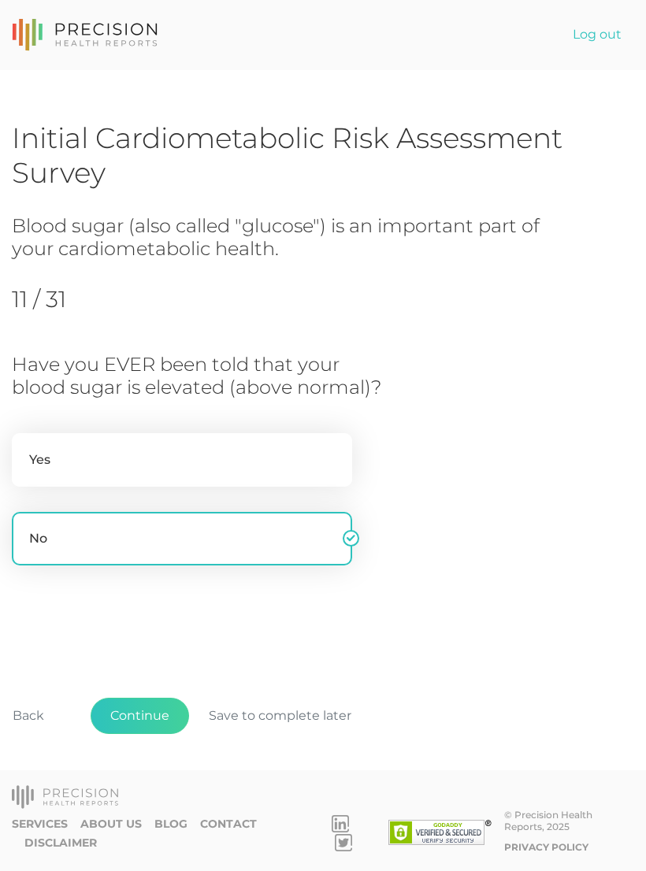
click at [142, 734] on button "Continue" at bounding box center [140, 716] width 98 height 36
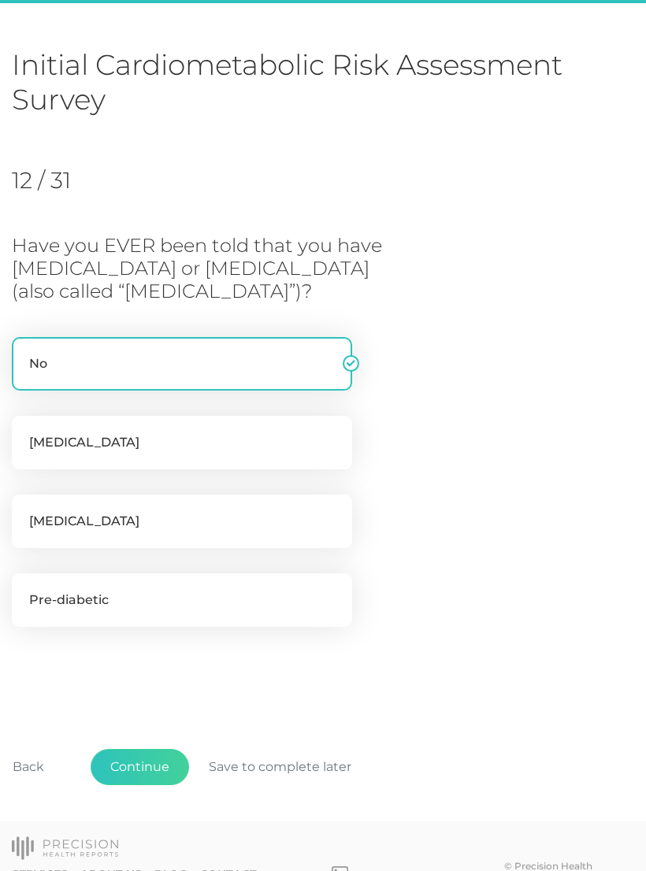
scroll to position [97, 0]
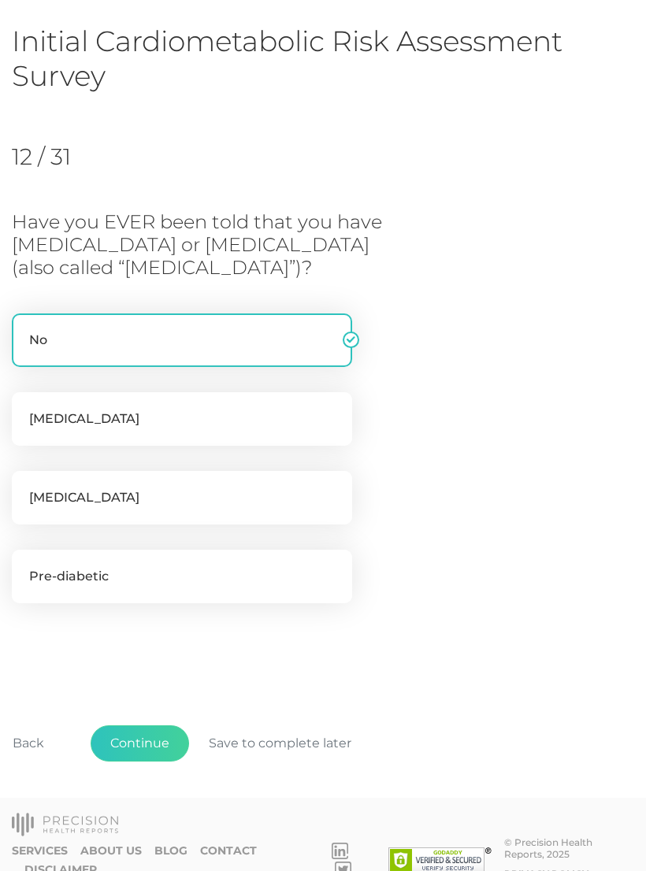
click at [136, 738] on button "Continue" at bounding box center [140, 744] width 98 height 36
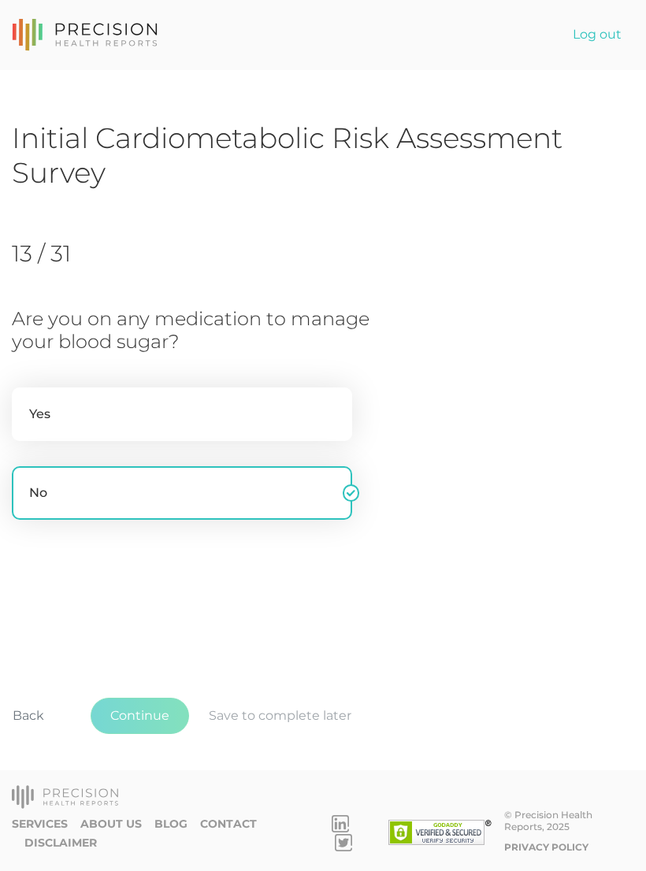
scroll to position [0, 0]
click at [137, 734] on button "Continue" at bounding box center [140, 716] width 98 height 36
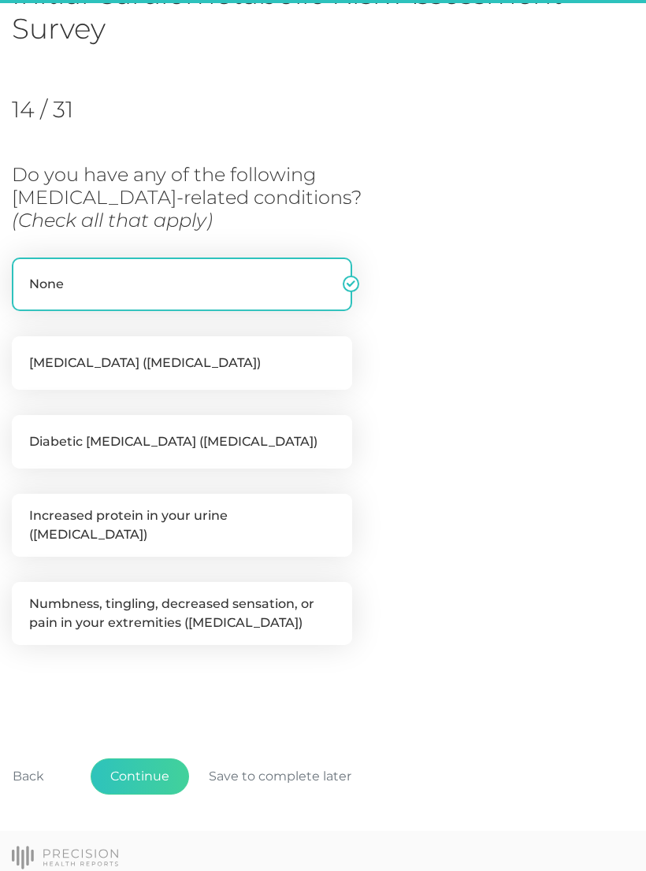
scroll to position [168, 0]
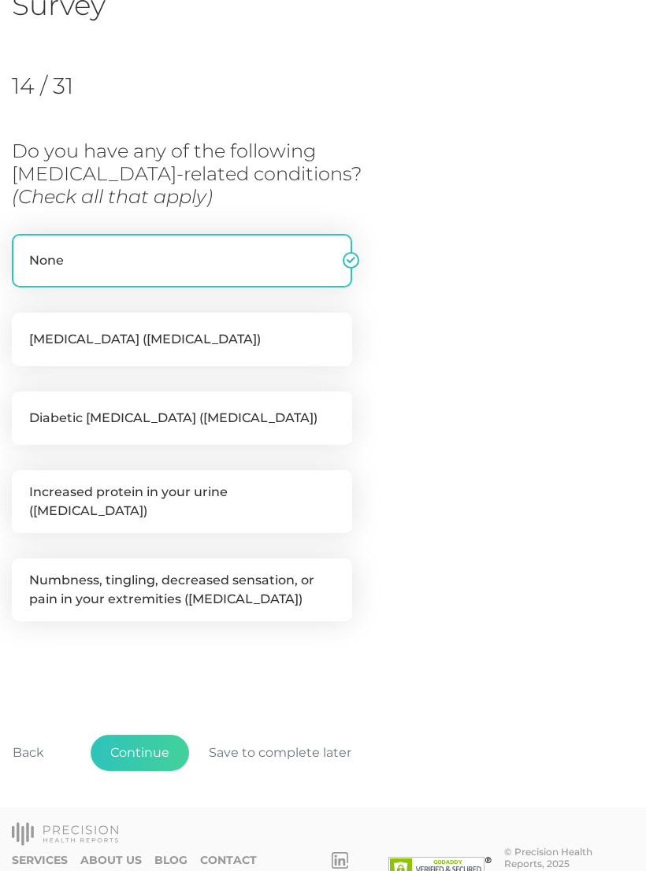
click at [144, 738] on button "Continue" at bounding box center [140, 753] width 98 height 36
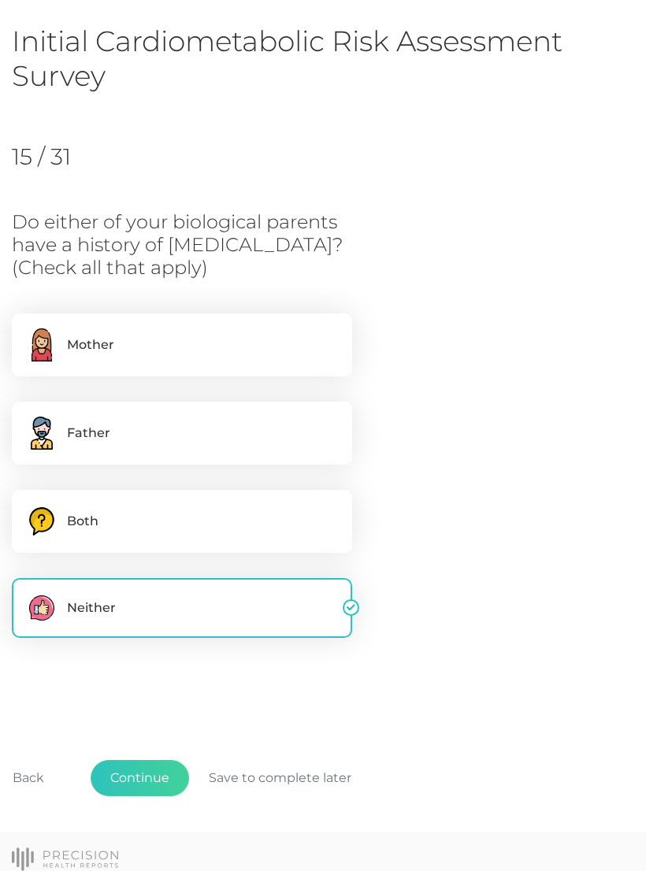
click at [63, 415] on label ".cls-3,.cls-4{fill-rule:evenodd}.cls-3{fill:#6d91ac}.cls-4{fill:#ffcd69} Father" at bounding box center [182, 433] width 340 height 63
click at [24, 415] on input ".cls-3,.cls-4{fill-rule:evenodd}.cls-3{fill:#6d91ac}.cls-4{fill:#ffcd69} Father" at bounding box center [18, 410] width 13 height 16
checkbox input "true"
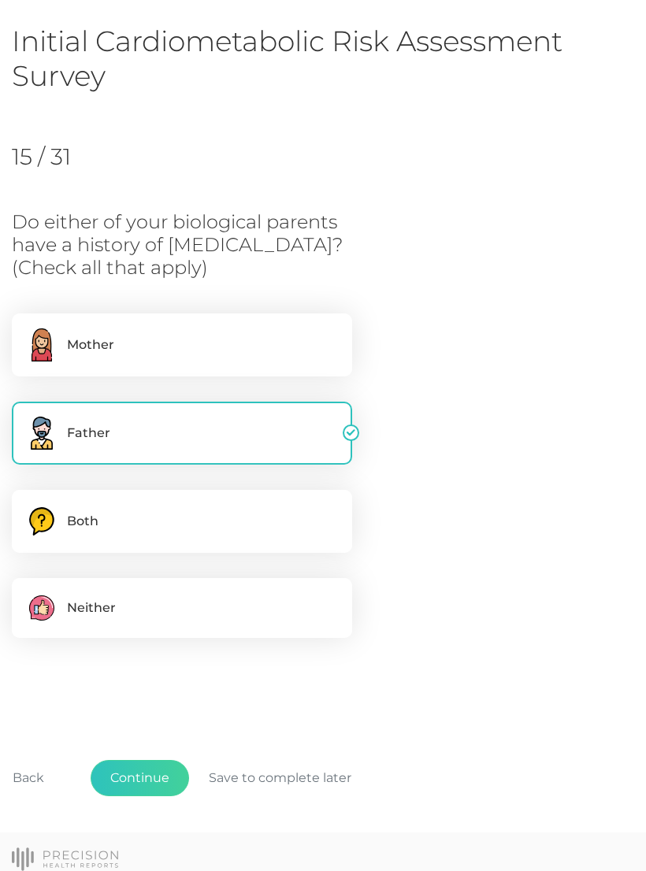
checkbox input "false"
click at [150, 777] on button "Continue" at bounding box center [140, 778] width 98 height 36
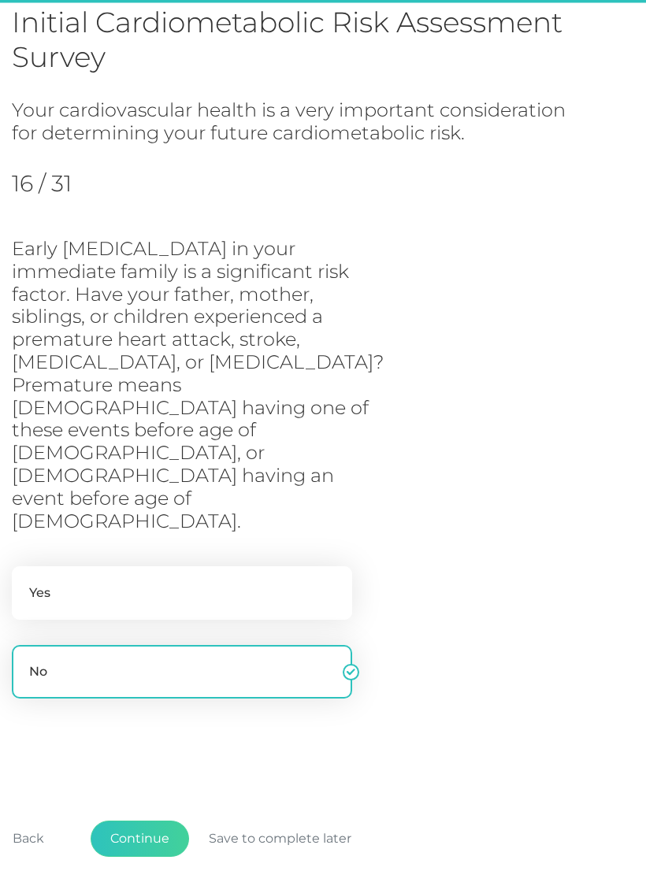
scroll to position [116, 0]
click at [80, 567] on label "Yes" at bounding box center [182, 594] width 340 height 54
click at [24, 567] on input "Yes" at bounding box center [18, 575] width 13 height 16
radio input "true"
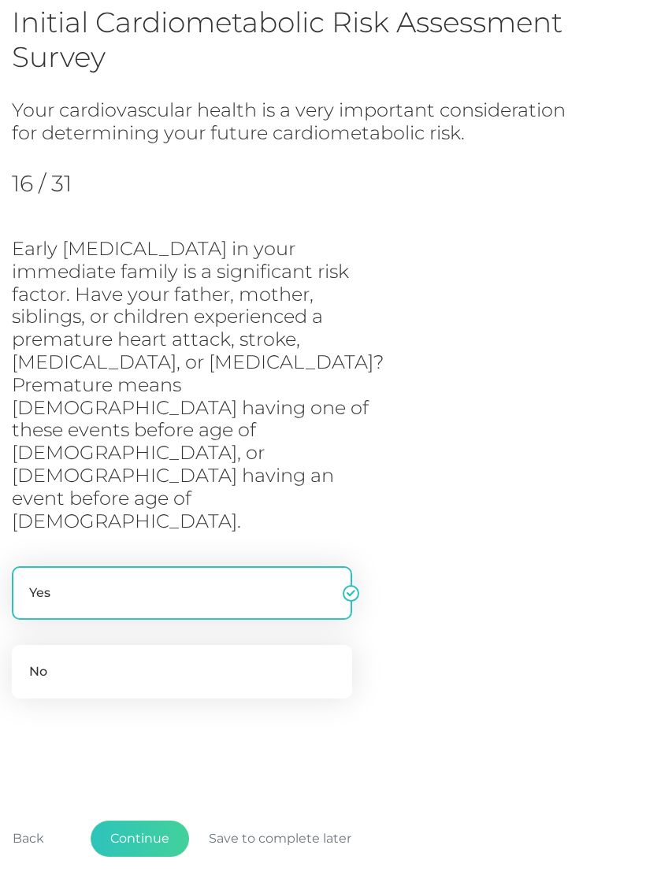
click at [154, 821] on button "Continue" at bounding box center [140, 839] width 98 height 36
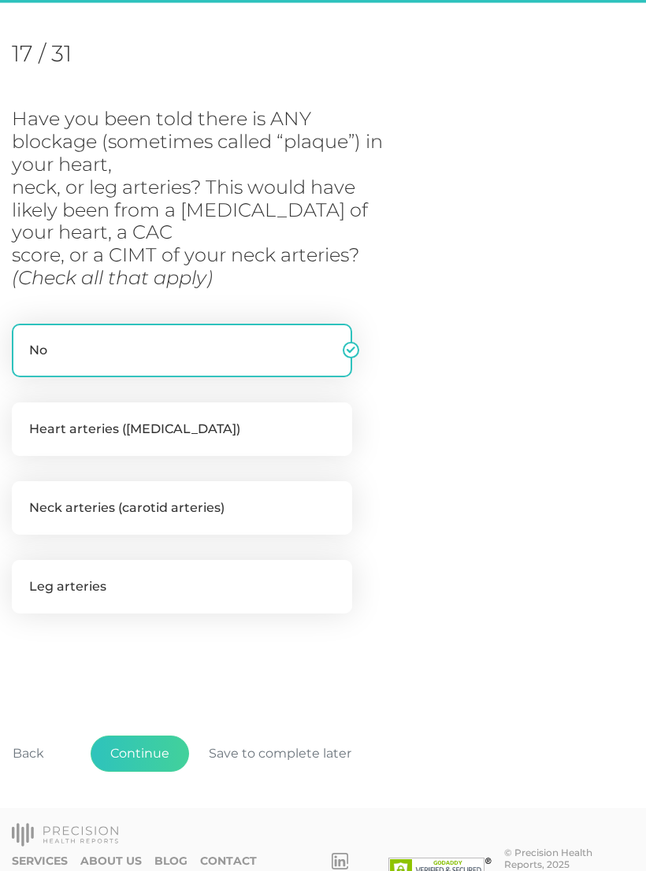
scroll to position [207, 0]
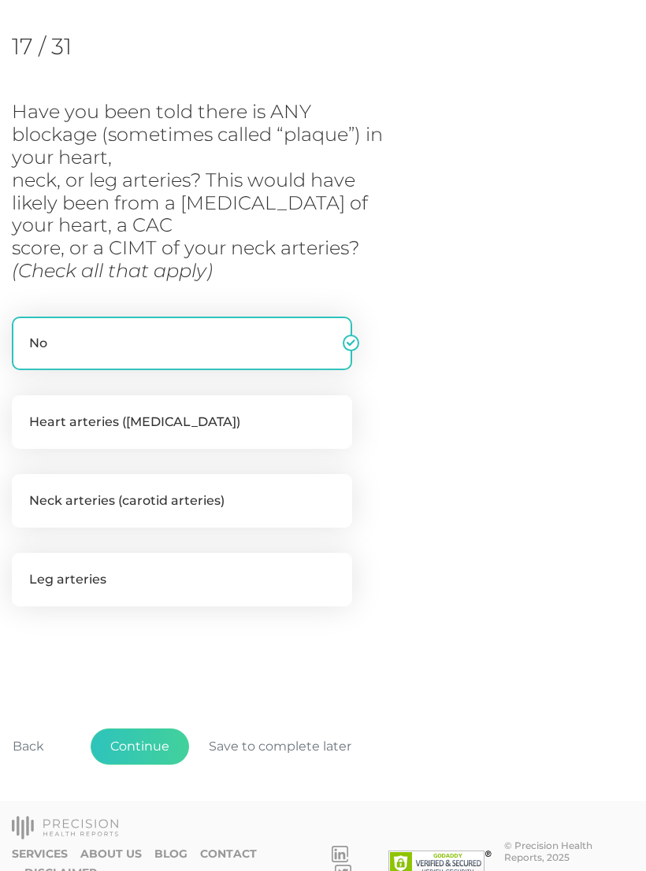
click at [137, 749] on button "Continue" at bounding box center [140, 747] width 98 height 36
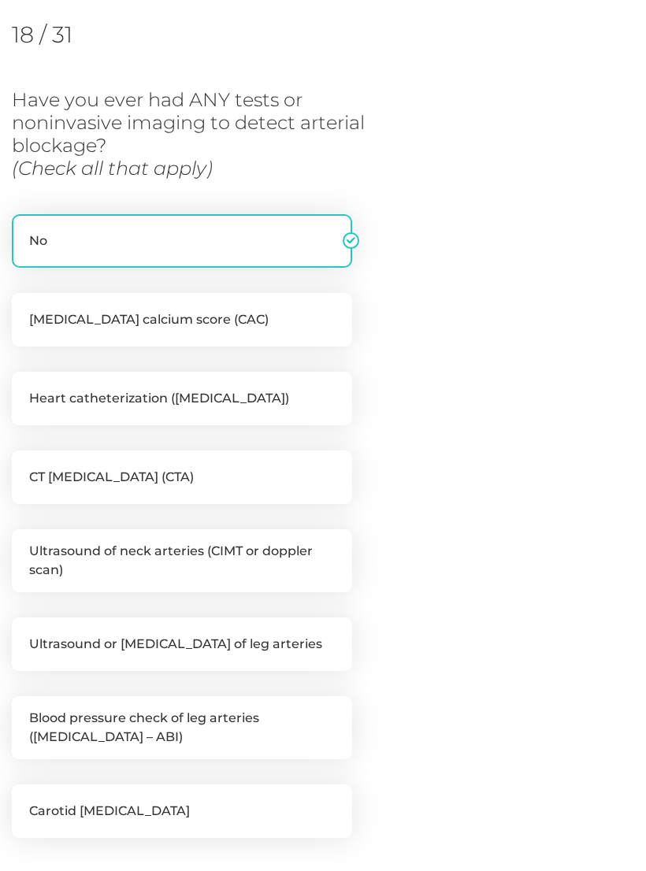
scroll to position [210, 0]
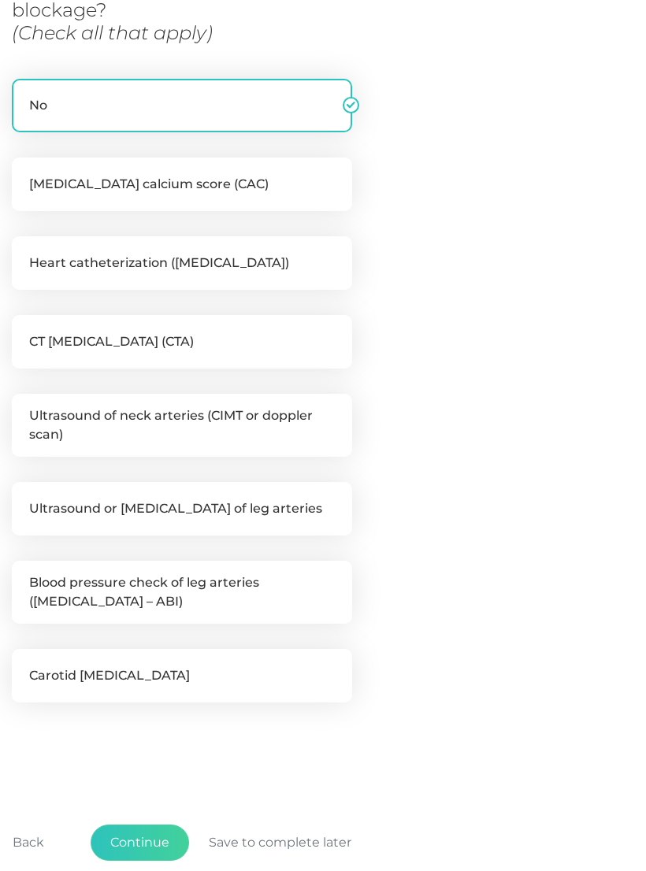
click at [138, 835] on button "Continue" at bounding box center [140, 843] width 98 height 36
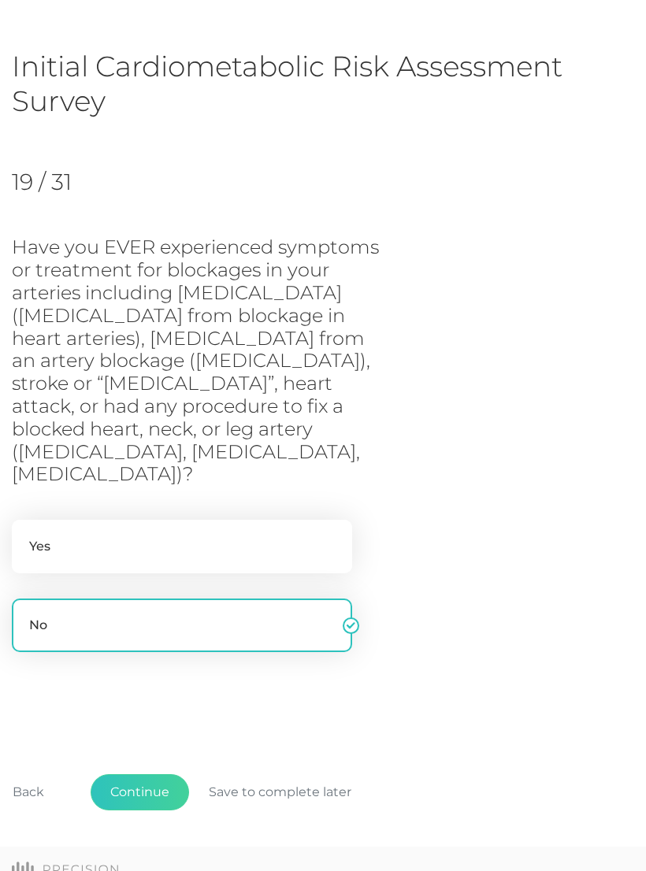
click at [150, 775] on button "Continue" at bounding box center [140, 793] width 98 height 36
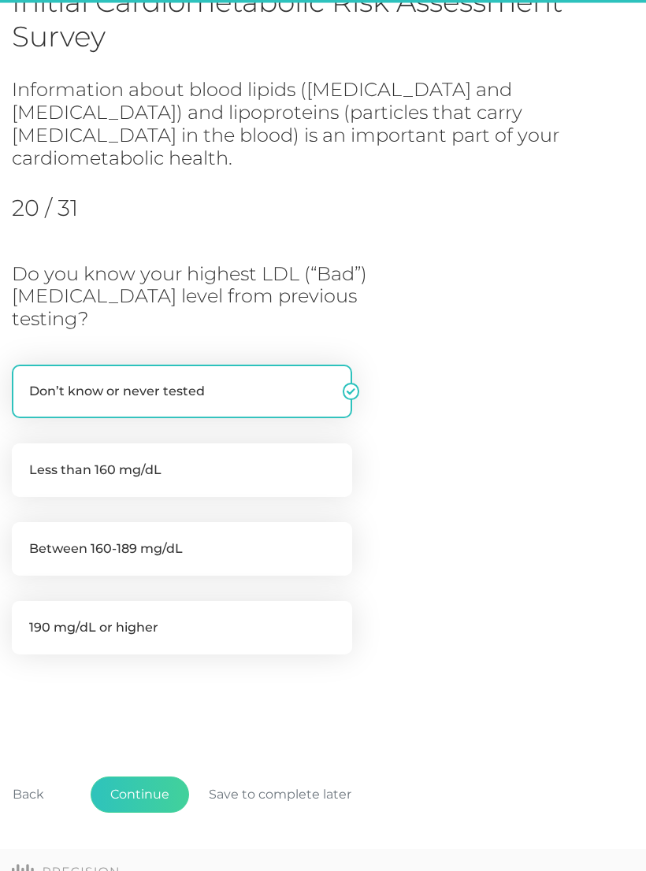
scroll to position [141, 0]
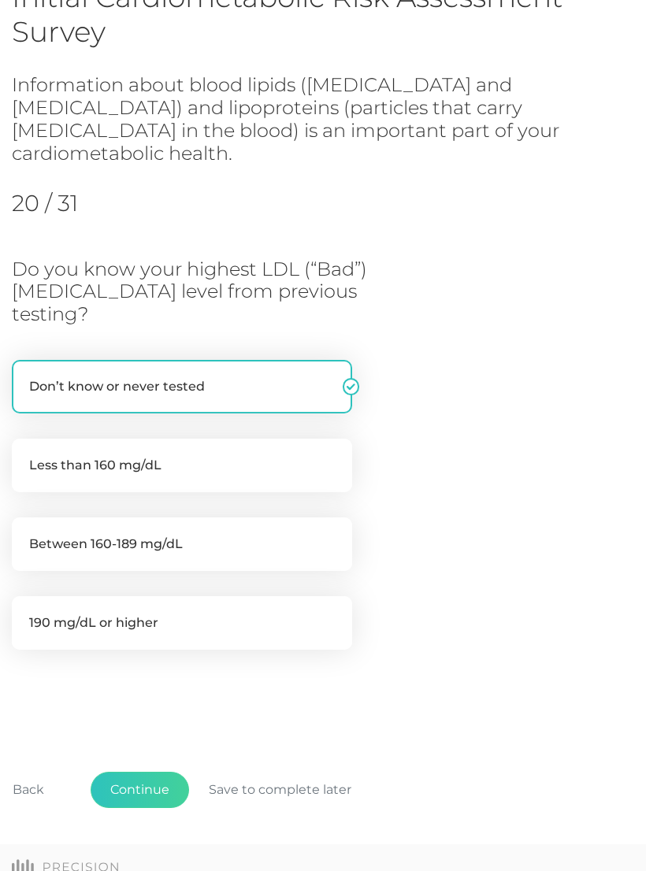
click at [91, 439] on label "Less than 160 mg/dL" at bounding box center [182, 466] width 340 height 54
click at [24, 439] on input "Less than 160 mg/dL" at bounding box center [18, 447] width 13 height 16
radio input "true"
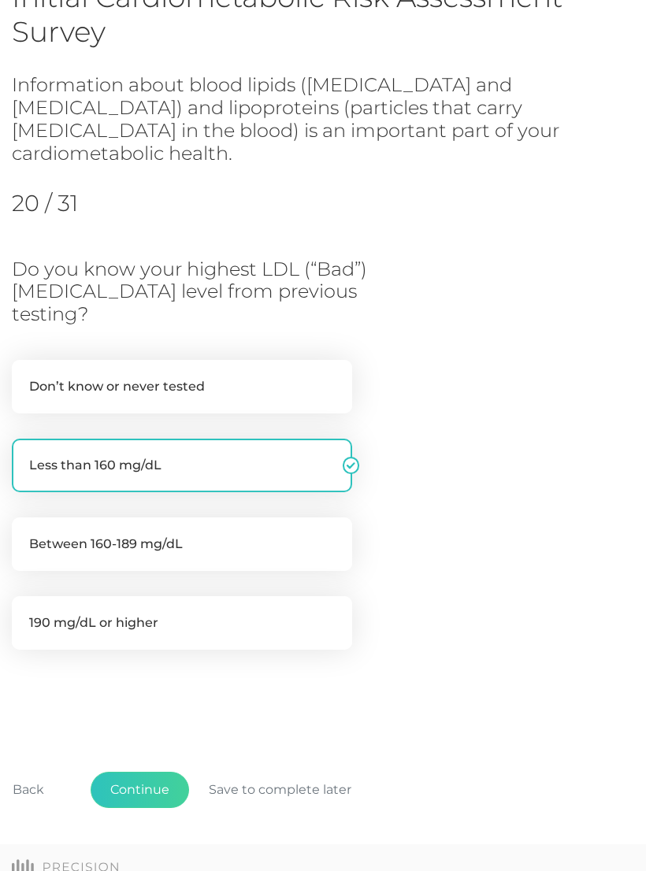
click at [154, 772] on button "Continue" at bounding box center [140, 790] width 98 height 36
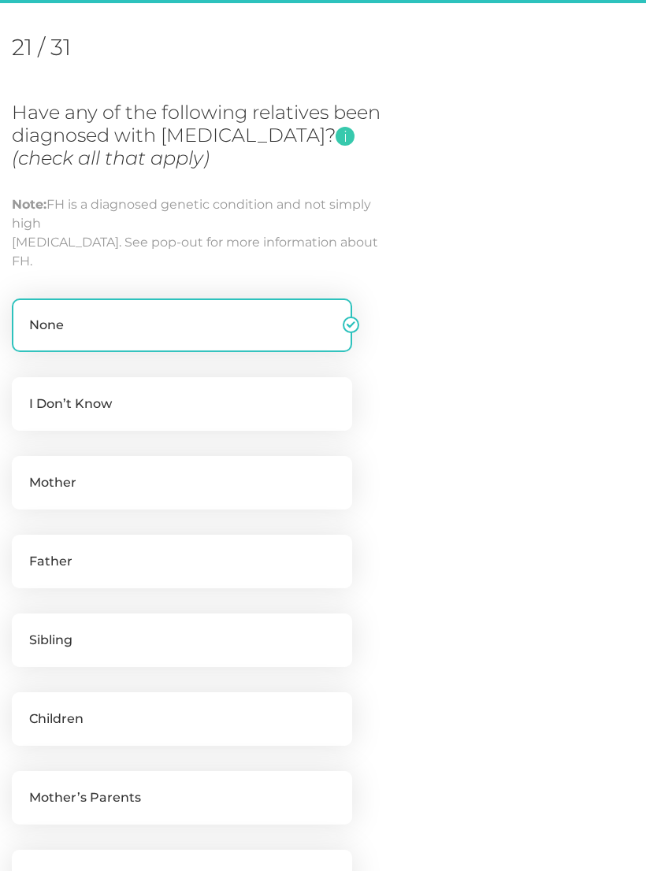
scroll to position [215, 0]
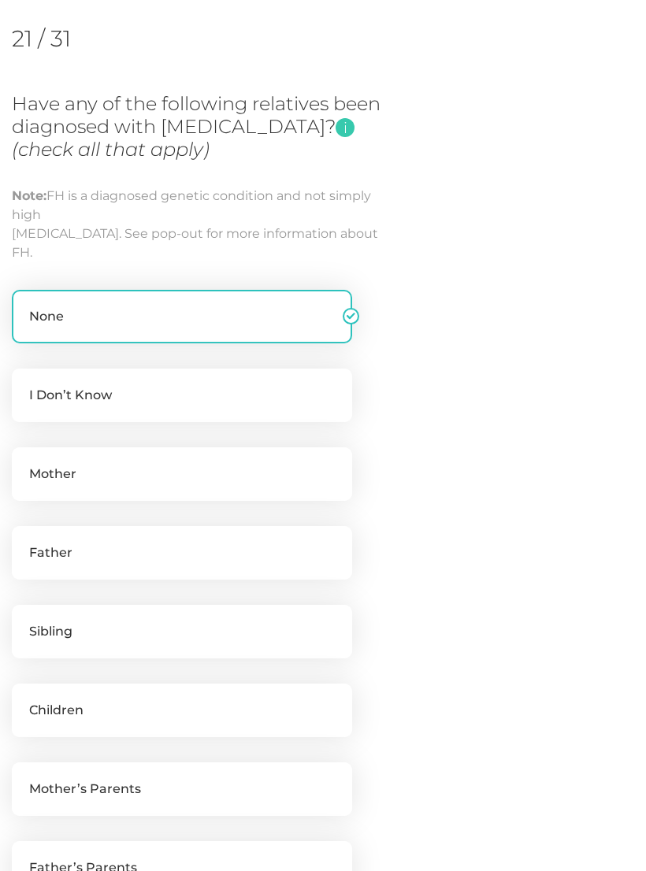
click at [53, 392] on label "I Don’t Know" at bounding box center [182, 396] width 340 height 54
click at [24, 385] on input "I Don’t Know" at bounding box center [18, 377] width 13 height 16
checkbox input "true"
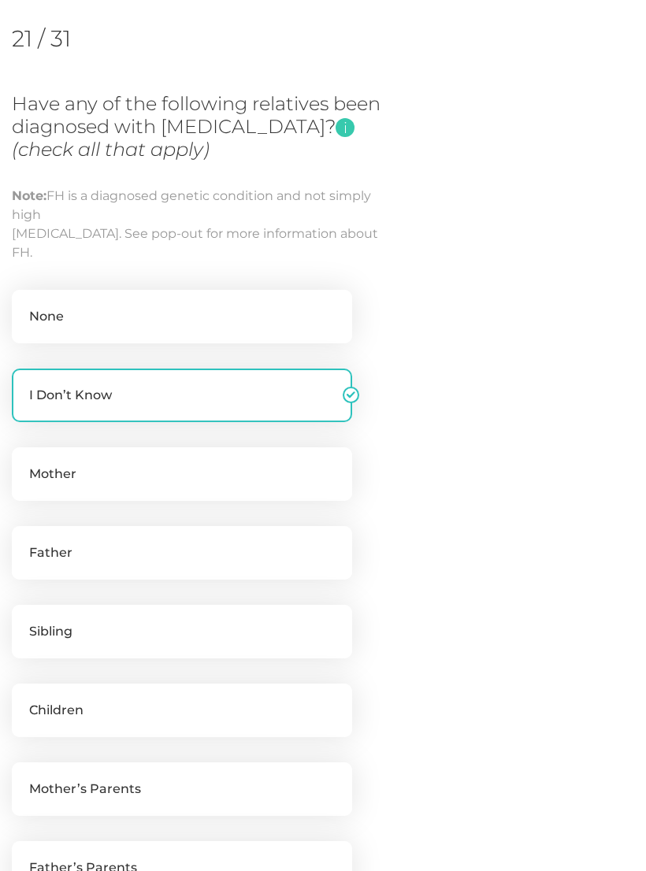
checkbox input "false"
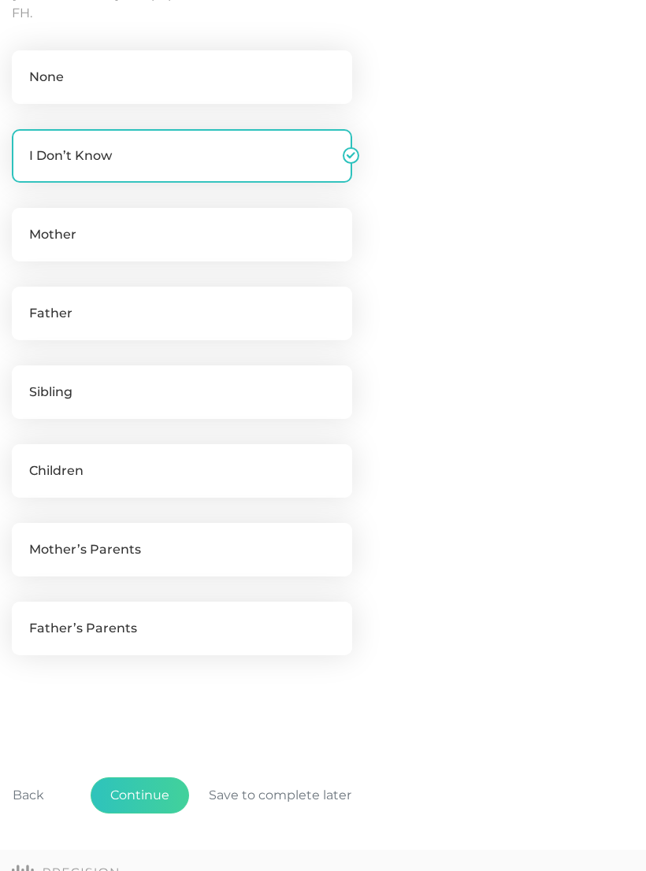
click at [138, 794] on button "Continue" at bounding box center [140, 797] width 98 height 36
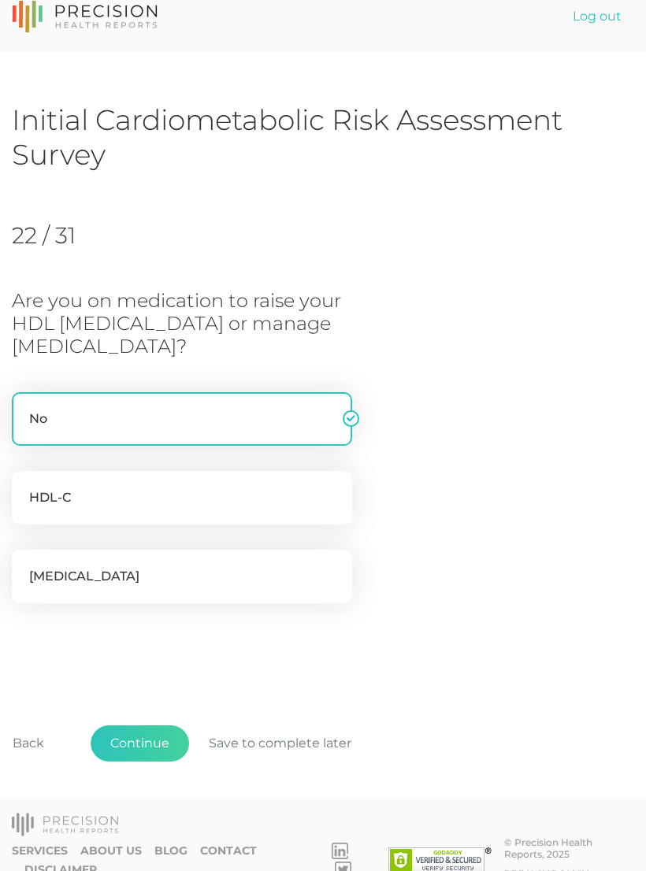
click at [145, 738] on button "Continue" at bounding box center [140, 744] width 98 height 36
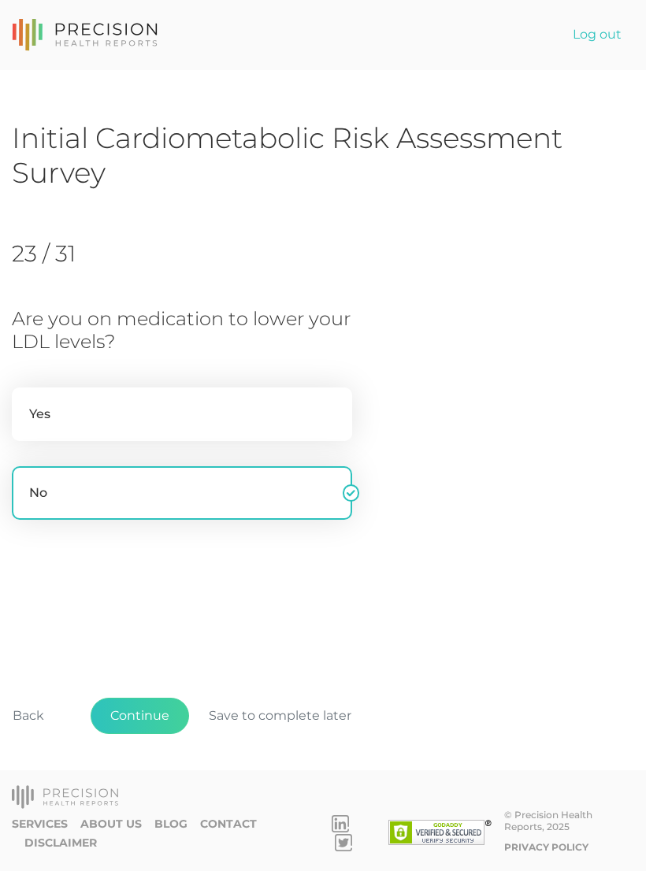
click at [143, 734] on button "Continue" at bounding box center [140, 716] width 98 height 36
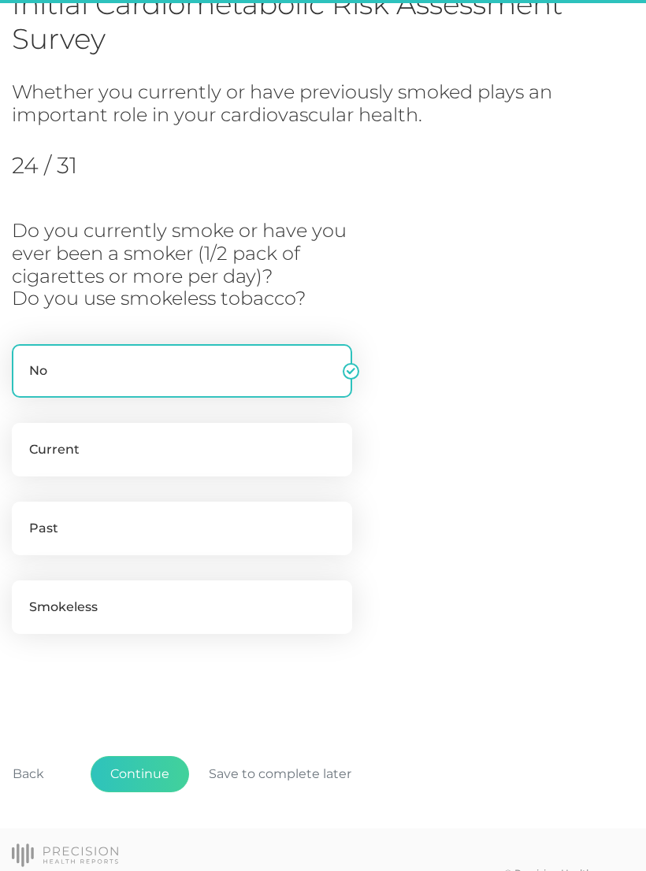
scroll to position [163, 0]
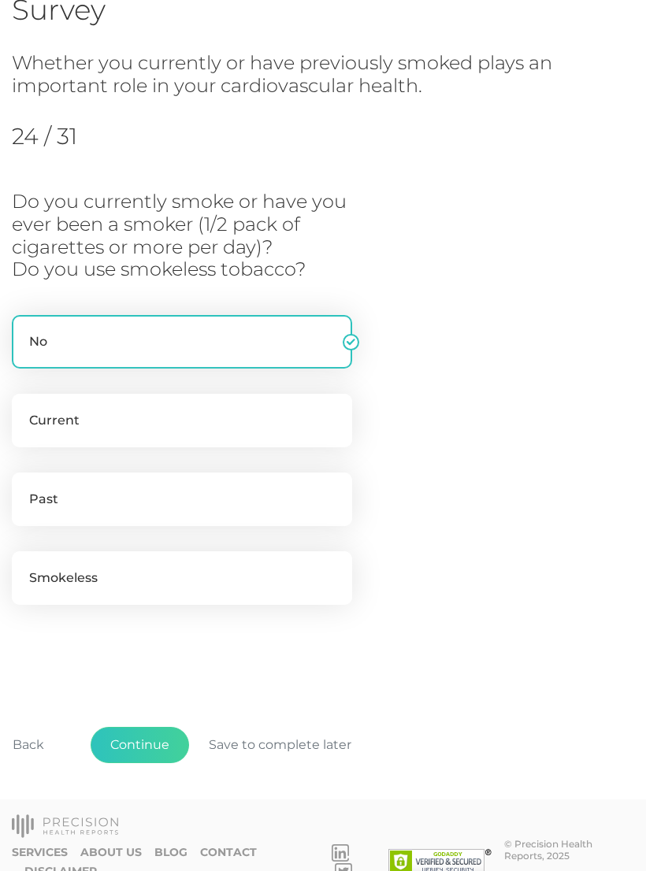
click at [65, 507] on label "Past" at bounding box center [182, 500] width 340 height 54
click at [24, 489] on input "Past" at bounding box center [18, 481] width 13 height 16
radio input "true"
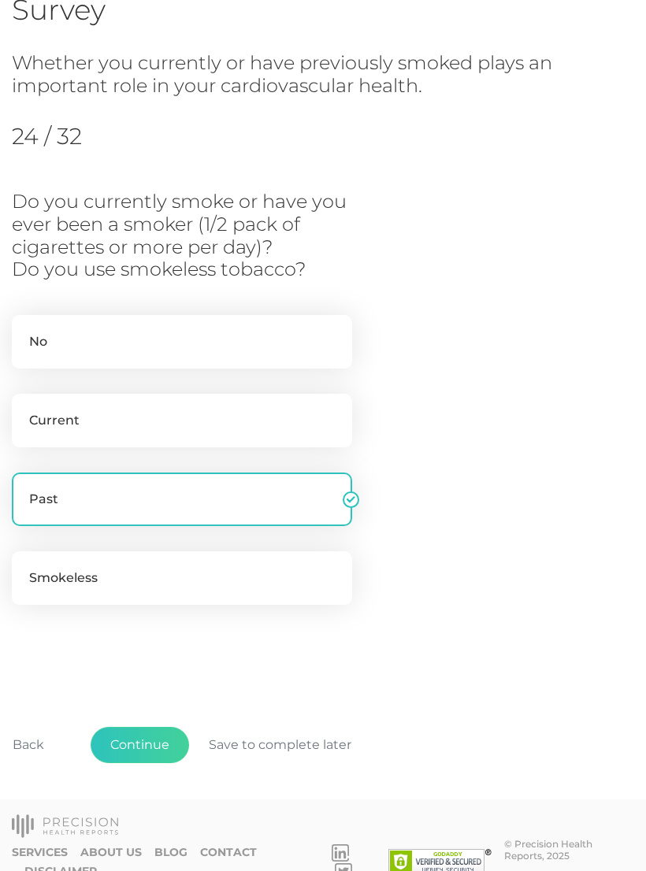
click at [149, 751] on button "Continue" at bounding box center [140, 745] width 98 height 36
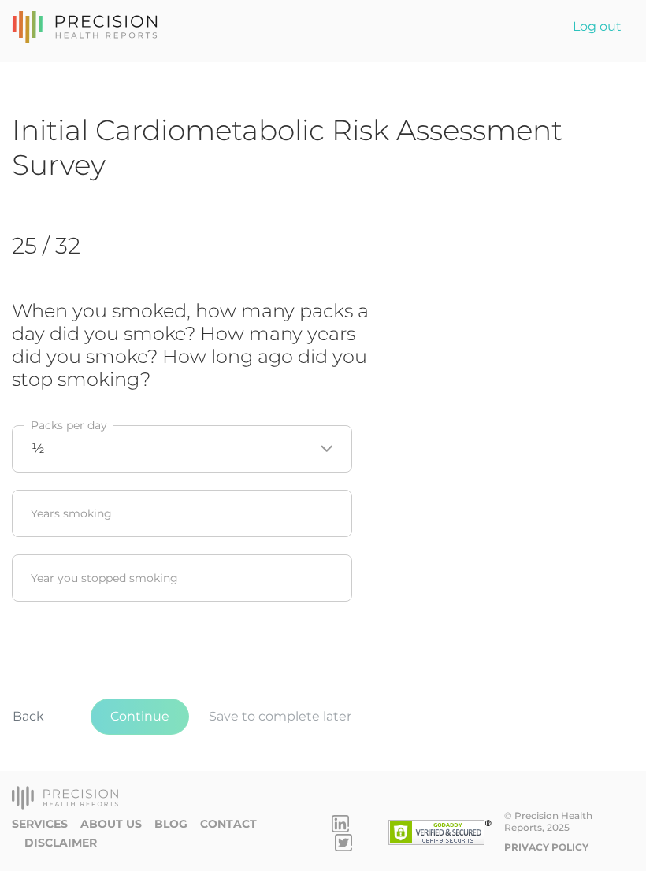
scroll to position [0, 0]
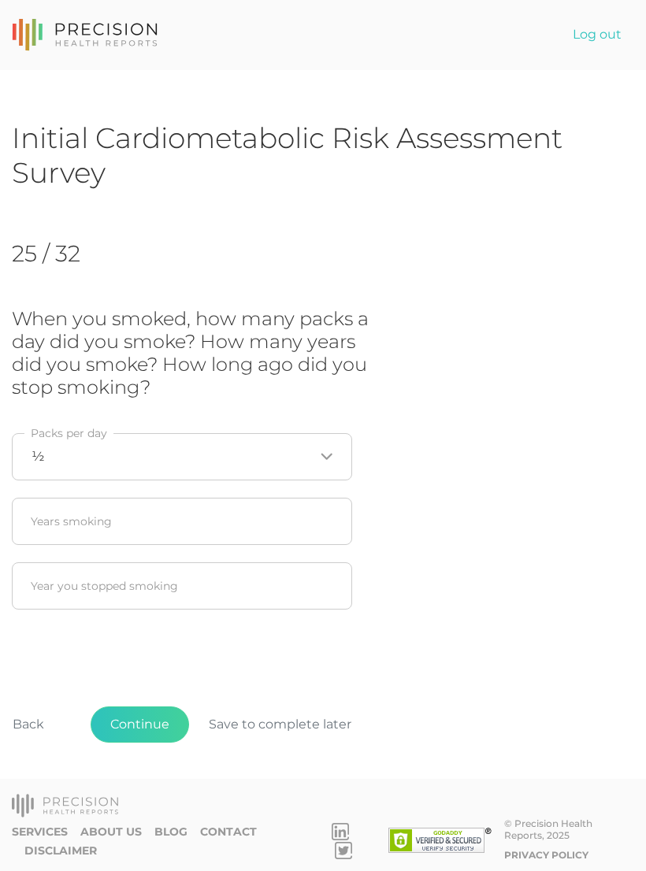
click at [104, 449] on input "Search for option" at bounding box center [179, 457] width 270 height 16
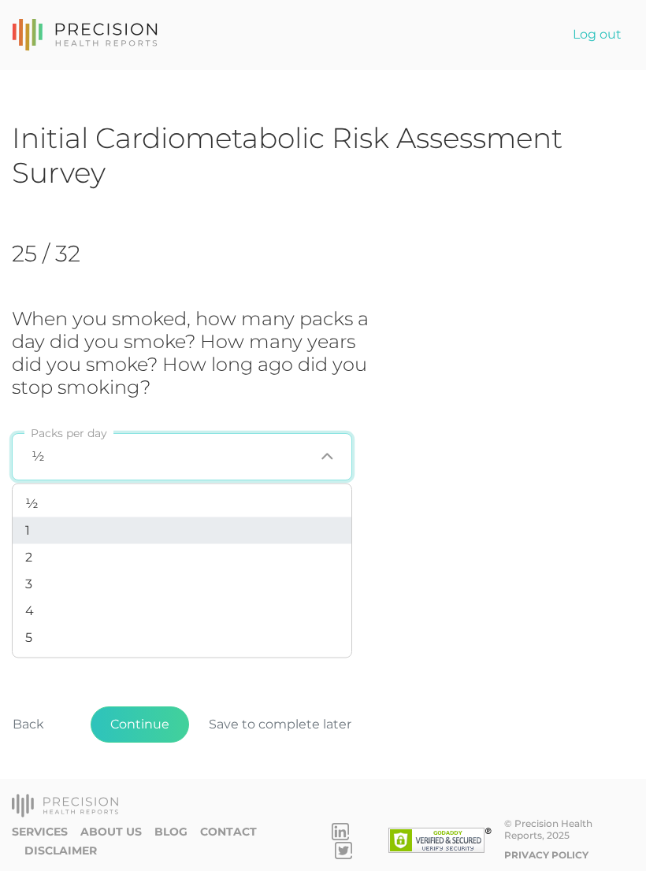
click at [31, 525] on li "1" at bounding box center [182, 531] width 339 height 27
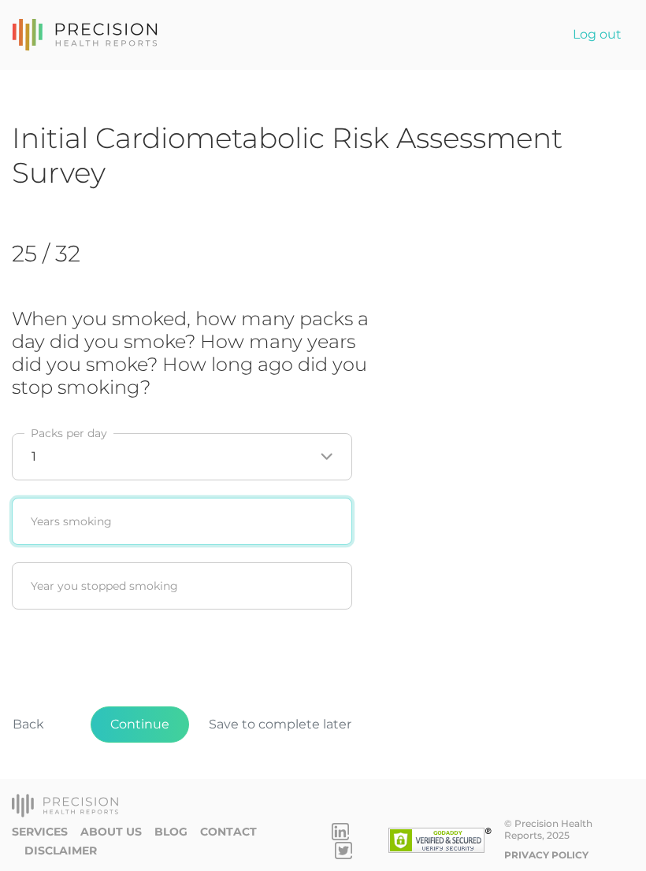
click at [60, 524] on input "text" at bounding box center [182, 521] width 340 height 47
type input "2"
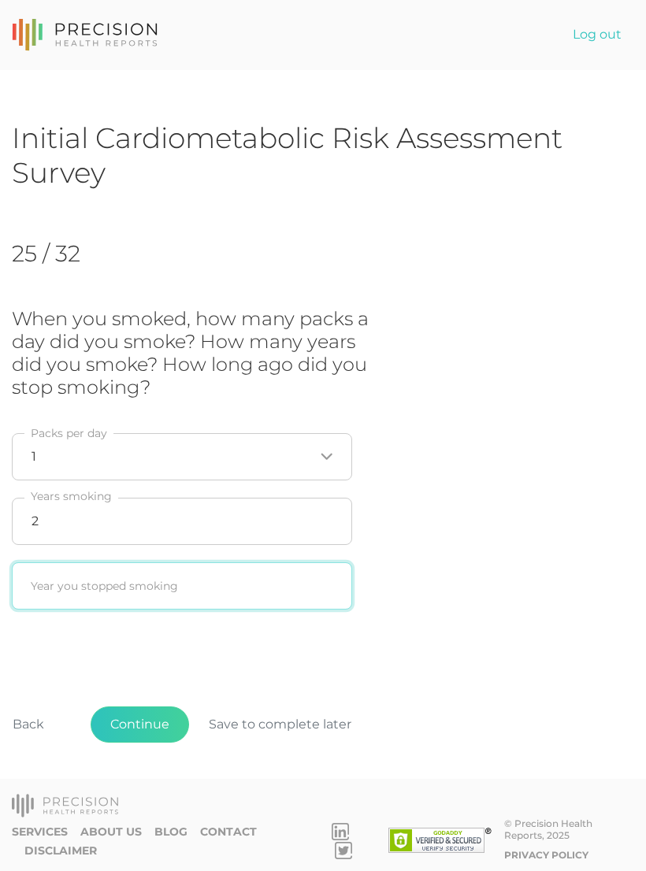
click at [58, 582] on input "text" at bounding box center [182, 586] width 340 height 47
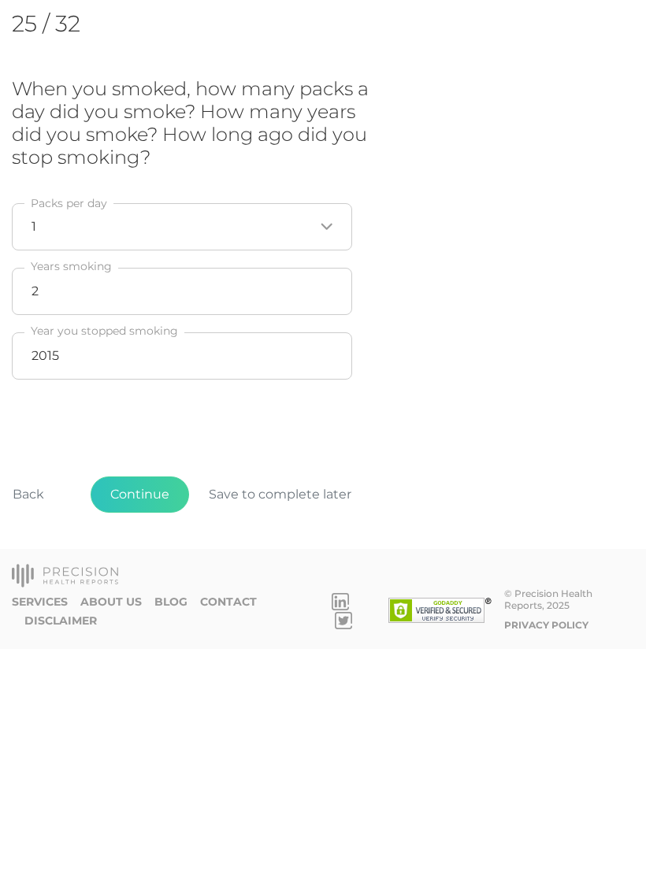
click at [572, 667] on div "Back Continue Save to complete later" at bounding box center [323, 725] width 622 height 117
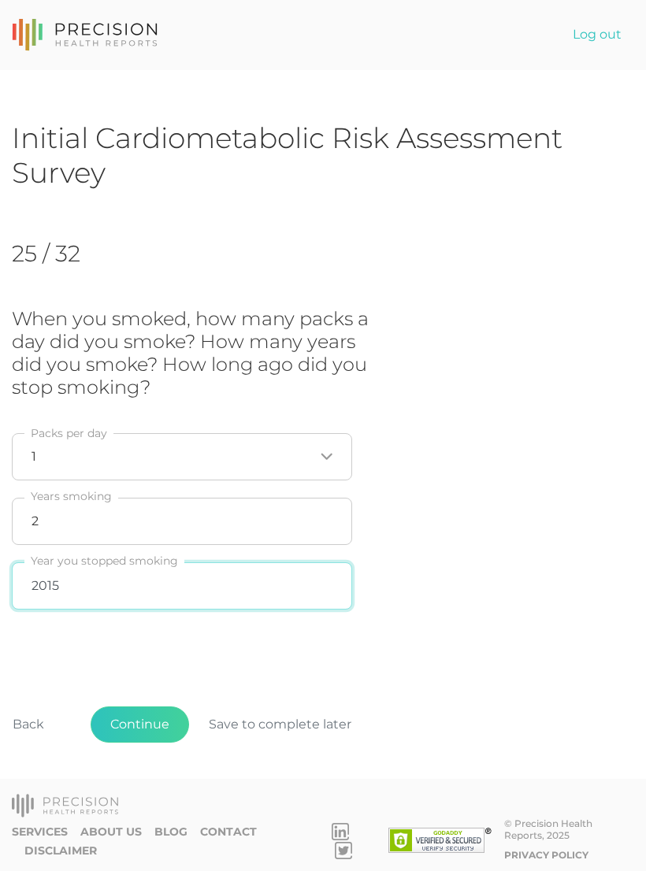
click at [87, 582] on input "2015" at bounding box center [182, 586] width 340 height 47
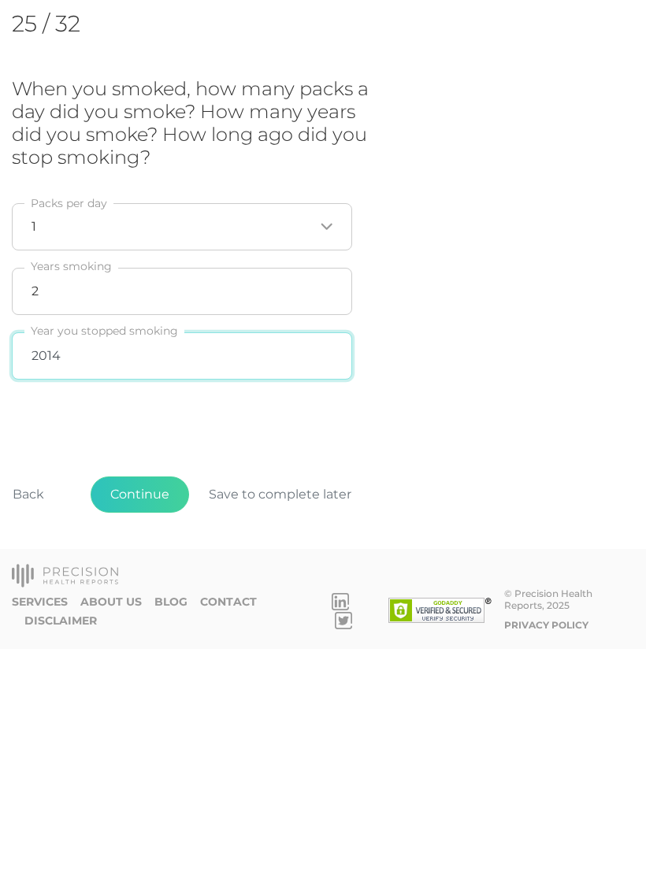
type input "2014"
click at [602, 667] on div "Back Continue Save to complete later" at bounding box center [323, 725] width 622 height 117
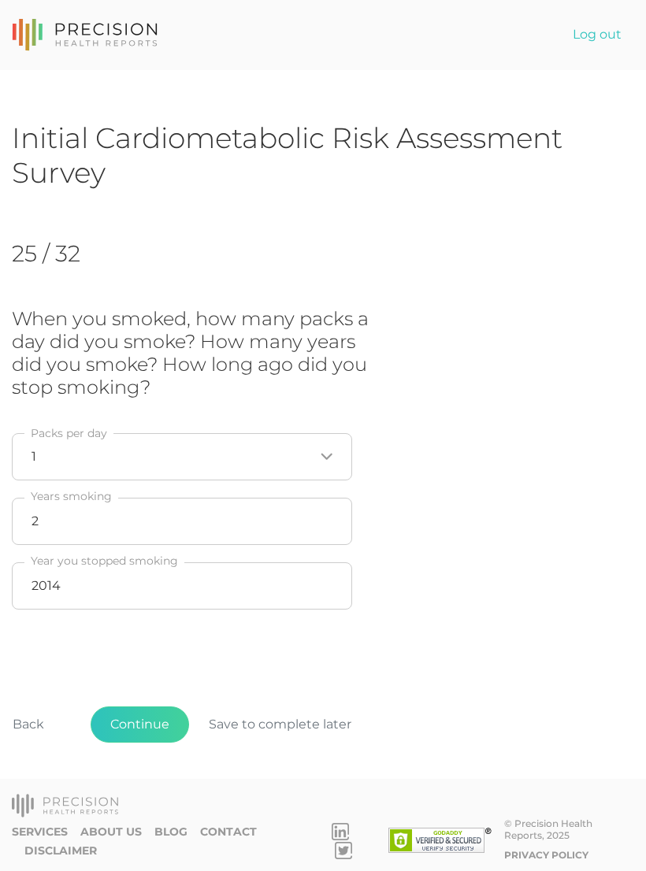
click at [141, 734] on button "Continue" at bounding box center [140, 725] width 98 height 36
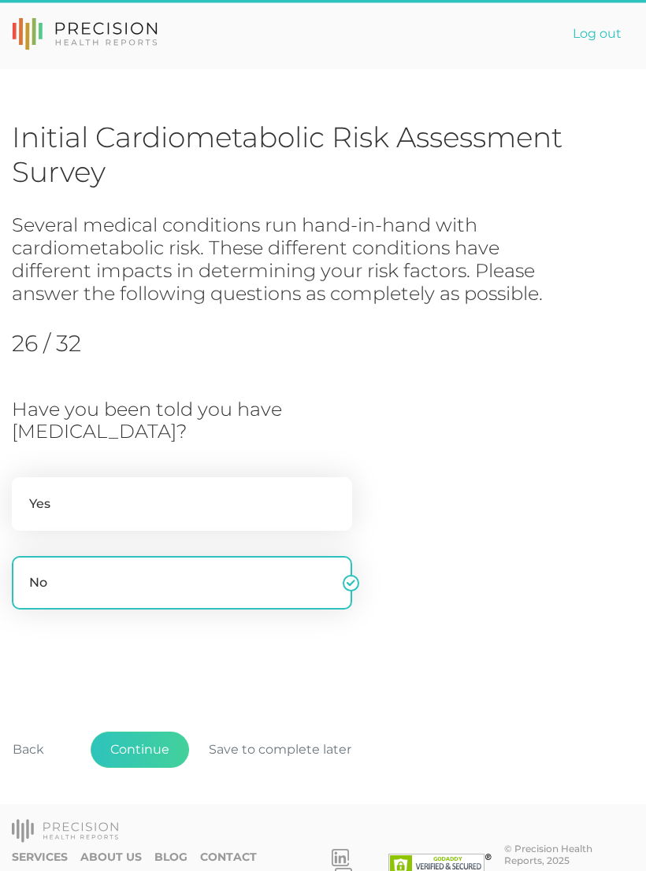
scroll to position [6, 0]
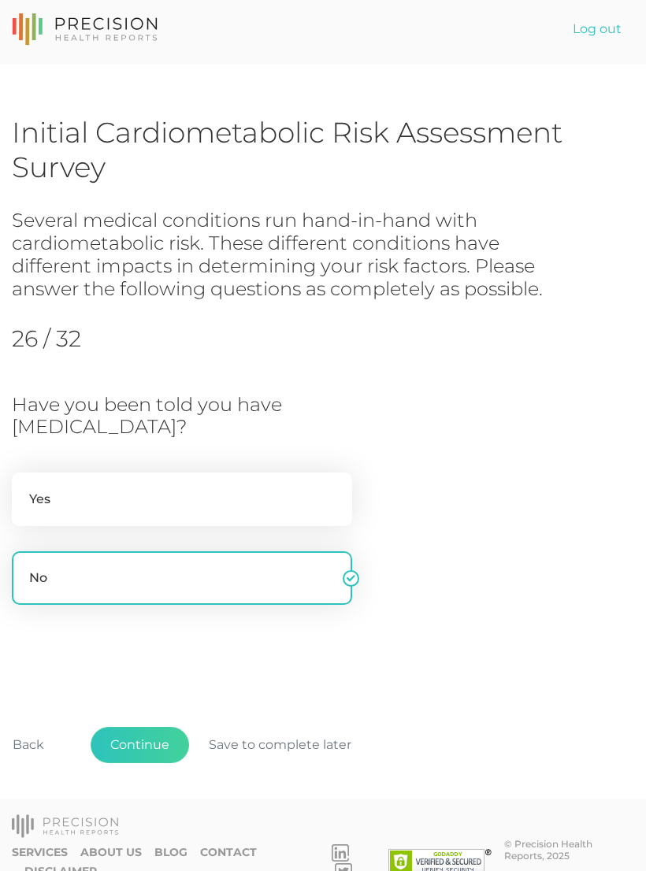
click at [139, 741] on button "Continue" at bounding box center [140, 745] width 98 height 36
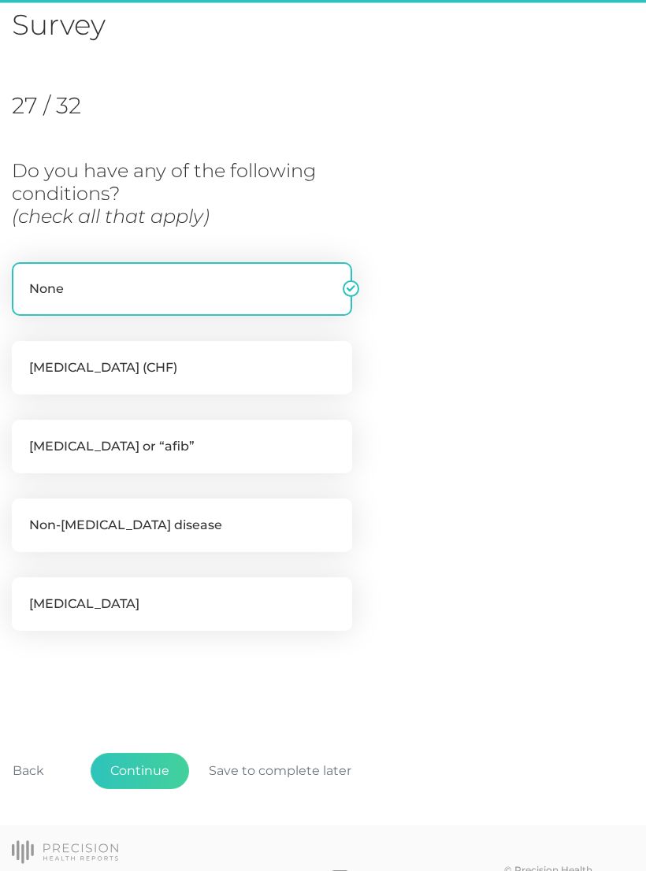
scroll to position [176, 0]
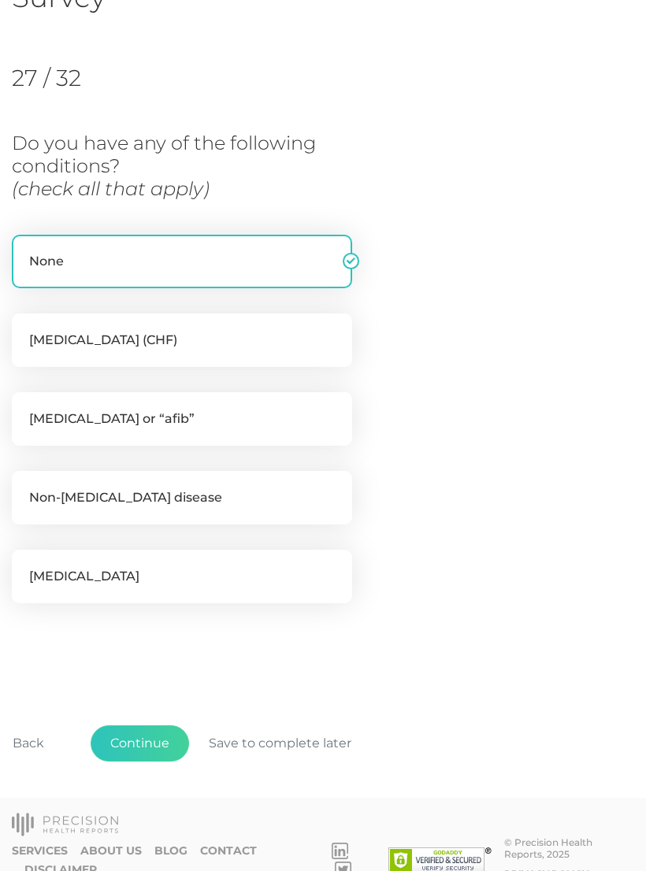
click at [142, 741] on button "Continue" at bounding box center [140, 744] width 98 height 36
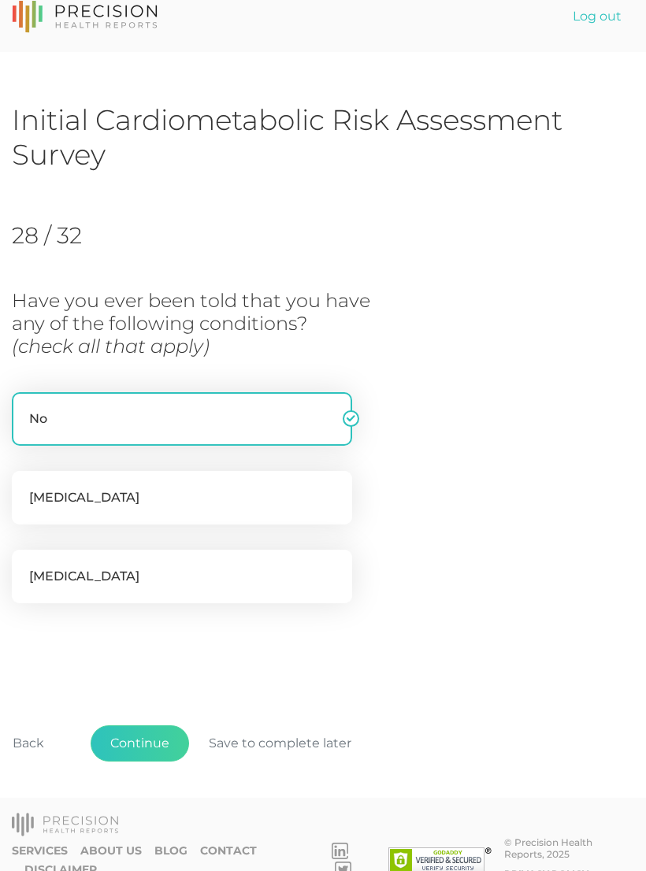
click at [70, 574] on label "Obstructive sleep apnea" at bounding box center [182, 577] width 340 height 54
click at [24, 566] on input "Obstructive sleep apnea" at bounding box center [18, 558] width 13 height 16
checkbox input "true"
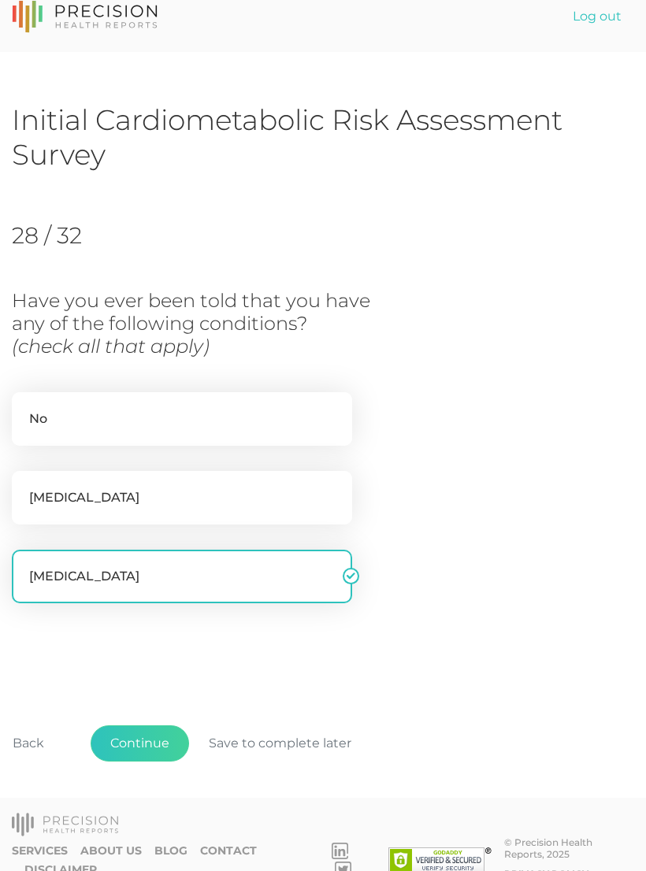
checkbox input "false"
click at [136, 751] on button "Continue" at bounding box center [140, 744] width 98 height 36
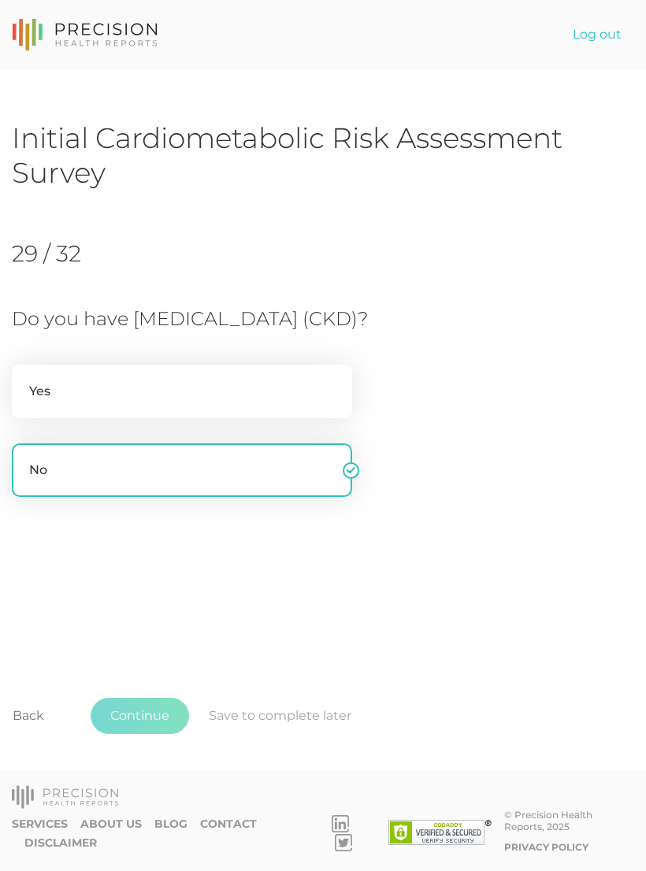
scroll to position [0, 0]
click at [147, 734] on button "Continue" at bounding box center [140, 716] width 98 height 36
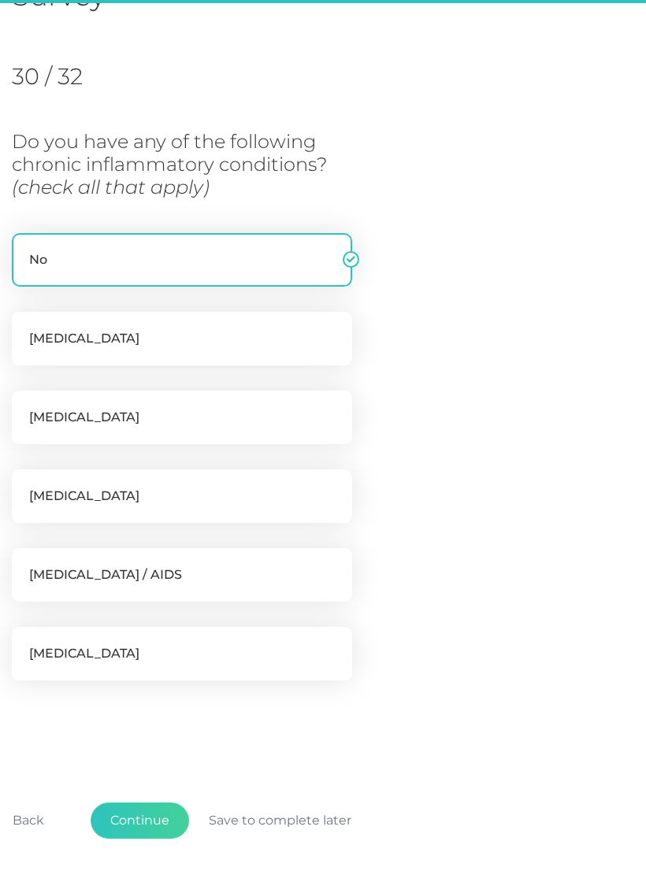
scroll to position [215, 0]
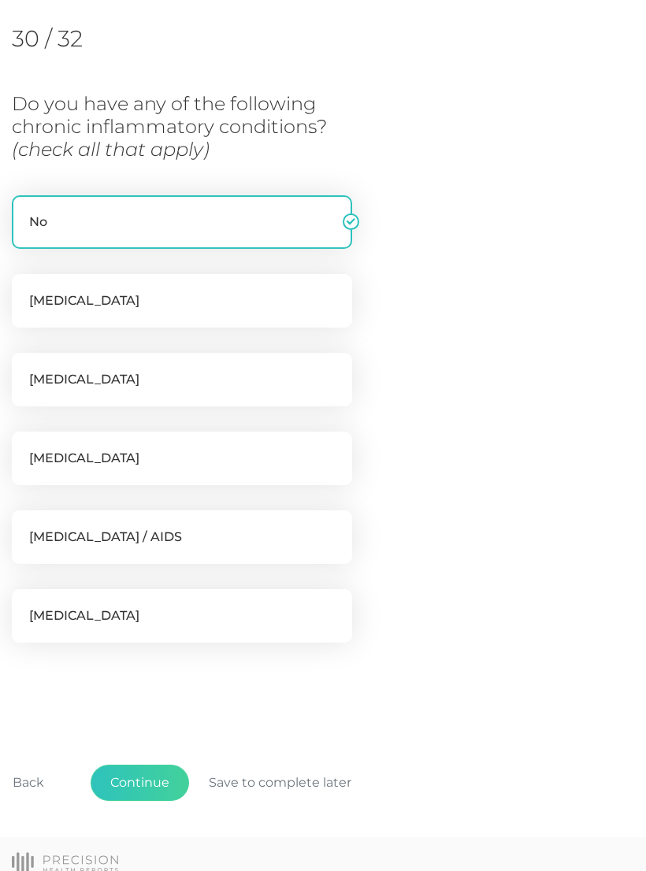
click at [129, 785] on button "Continue" at bounding box center [140, 783] width 98 height 36
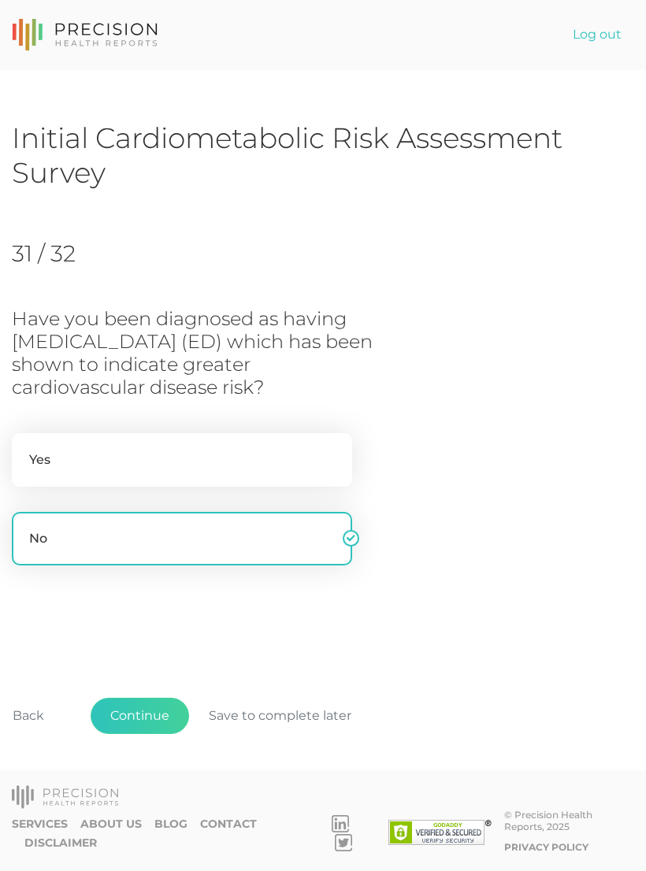
click at [136, 734] on button "Continue" at bounding box center [140, 716] width 98 height 36
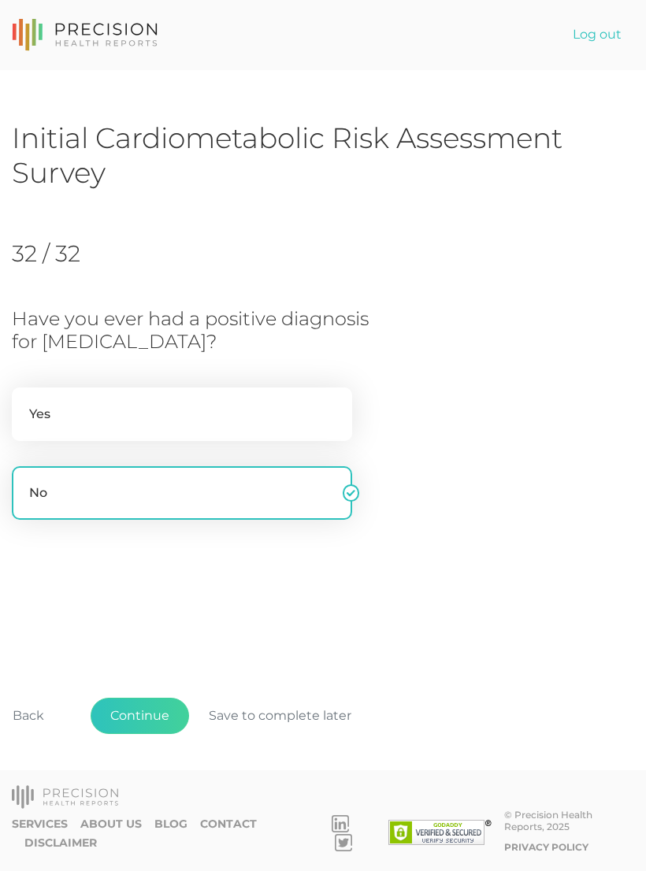
click at [36, 416] on label "Yes" at bounding box center [182, 415] width 340 height 54
click at [24, 403] on input "Yes" at bounding box center [18, 396] width 13 height 16
radio input "true"
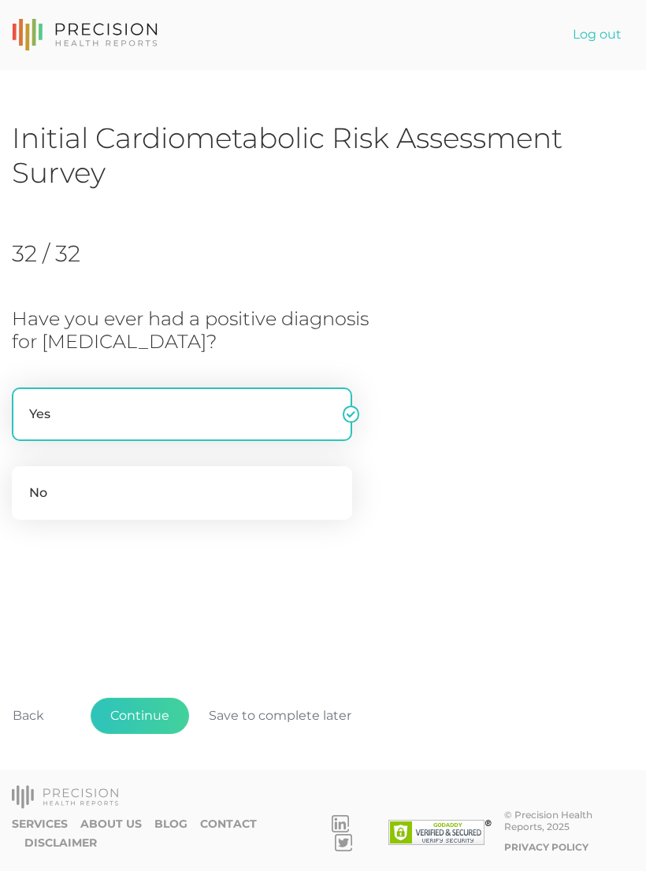
click at [144, 733] on button "Continue" at bounding box center [140, 716] width 98 height 36
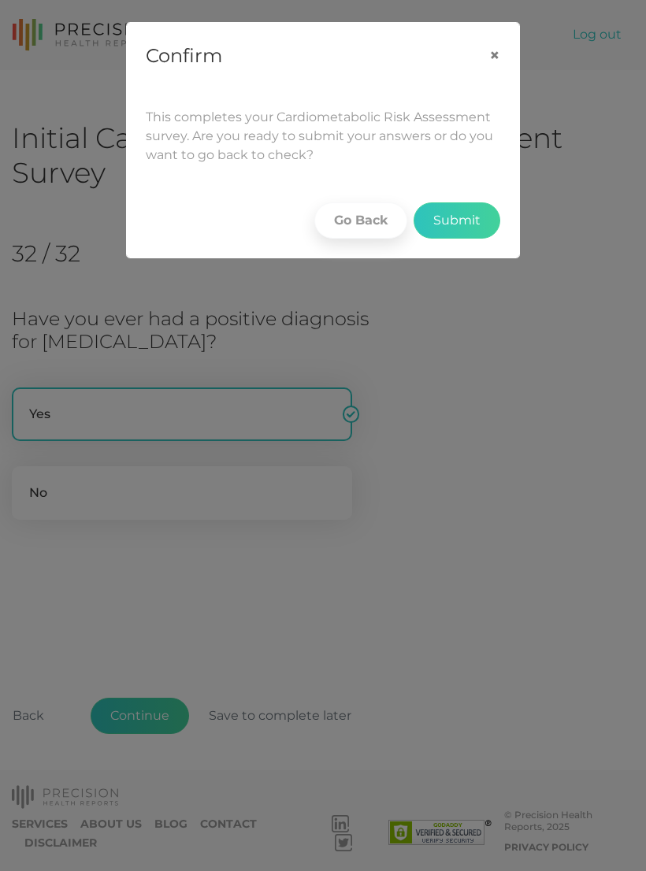
click at [463, 219] on button "Submit" at bounding box center [457, 221] width 87 height 36
